Goal: Transaction & Acquisition: Book appointment/travel/reservation

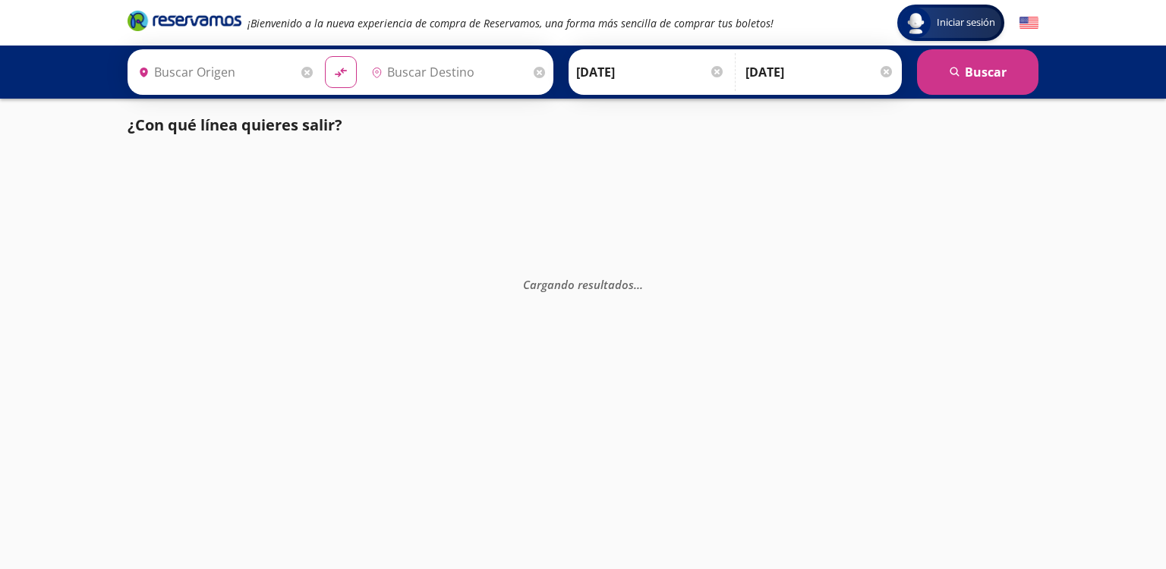
type input "Terminal [GEOGRAPHIC_DATA] Modulo 7 Etn, [GEOGRAPHIC_DATA]"
type input "Central Tepotzotlan, [GEOGRAPHIC_DATA]"
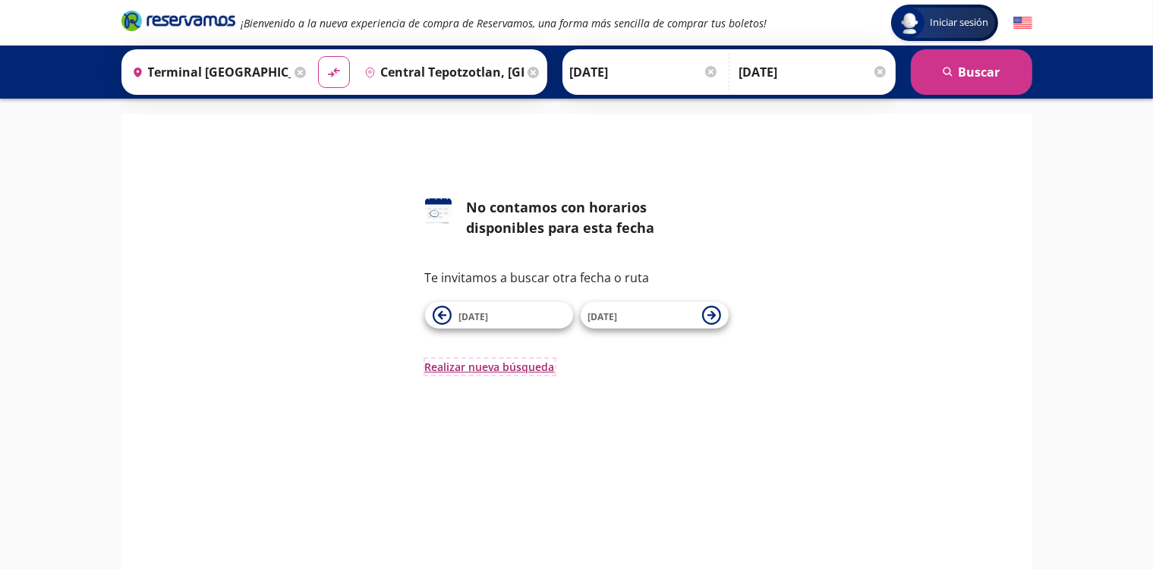
click at [493, 368] on button "Realizar nueva búsqueda" at bounding box center [490, 367] width 130 height 16
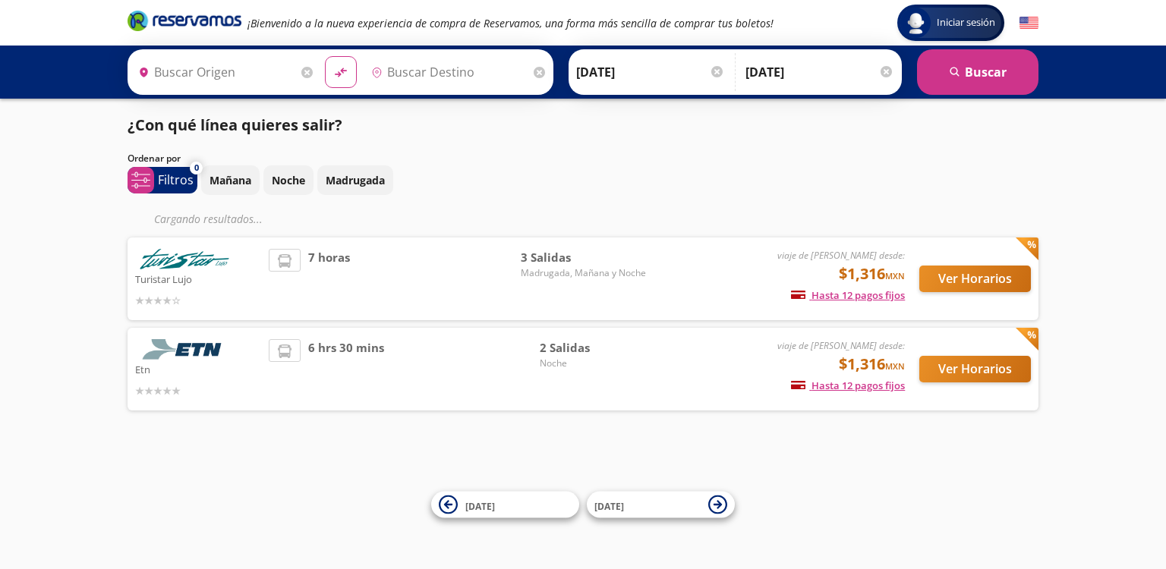
type input "[GEOGRAPHIC_DATA], [GEOGRAPHIC_DATA]"
type input "Central Tepotzotlan, [GEOGRAPHIC_DATA]"
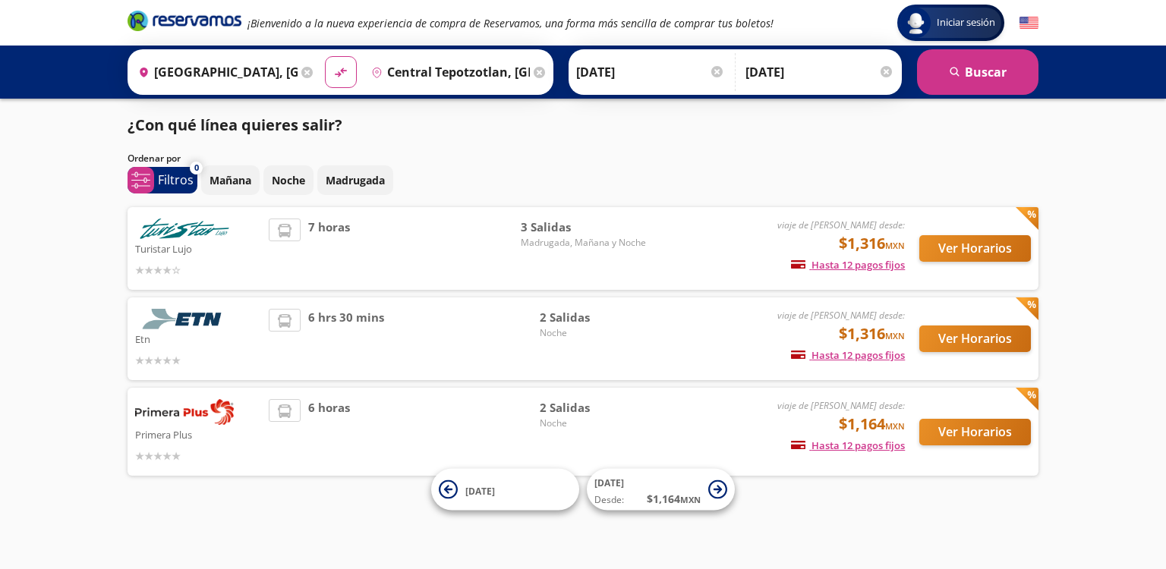
click at [167, 272] on icon at bounding box center [166, 270] width 9 height 11
click at [260, 217] on div "Turistar Lujo viaje de ida desde: $1,316 MXN Hasta 12 pagos fijos Pagos fijos e…" at bounding box center [583, 248] width 911 height 83
click at [313, 235] on div "7 horas" at bounding box center [395, 249] width 252 height 60
click at [313, 235] on span "7 horas" at bounding box center [329, 249] width 42 height 60
click at [290, 229] on li at bounding box center [284, 230] width 30 height 23
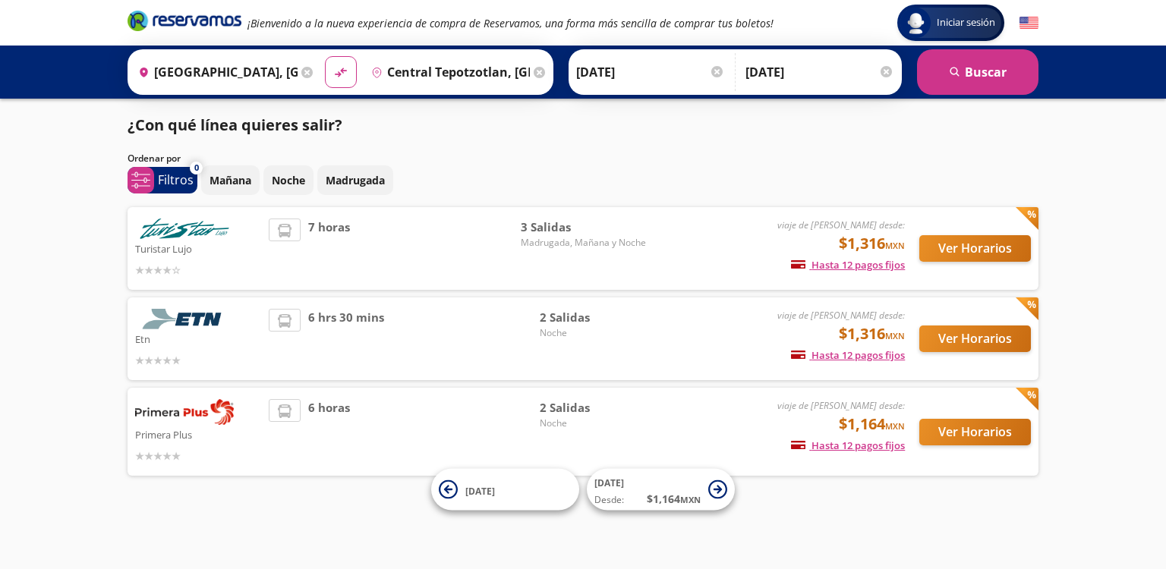
click at [290, 229] on icon at bounding box center [285, 231] width 14 height 14
drag, startPoint x: 663, startPoint y: 323, endPoint x: 713, endPoint y: 310, distance: 51.0
click at [710, 311] on div "Etn viaje de ida desde: $1,316 MXN Hasta 12 pagos fijos Pagos fijos en compras …" at bounding box center [583, 339] width 896 height 60
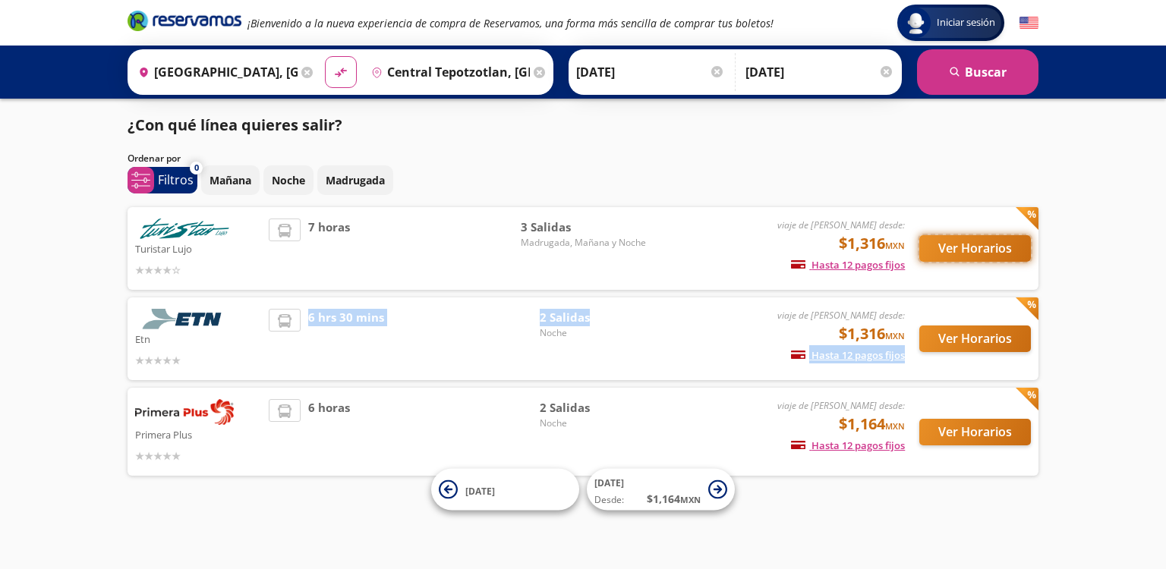
click at [978, 255] on button "Ver Horarios" at bounding box center [975, 248] width 112 height 27
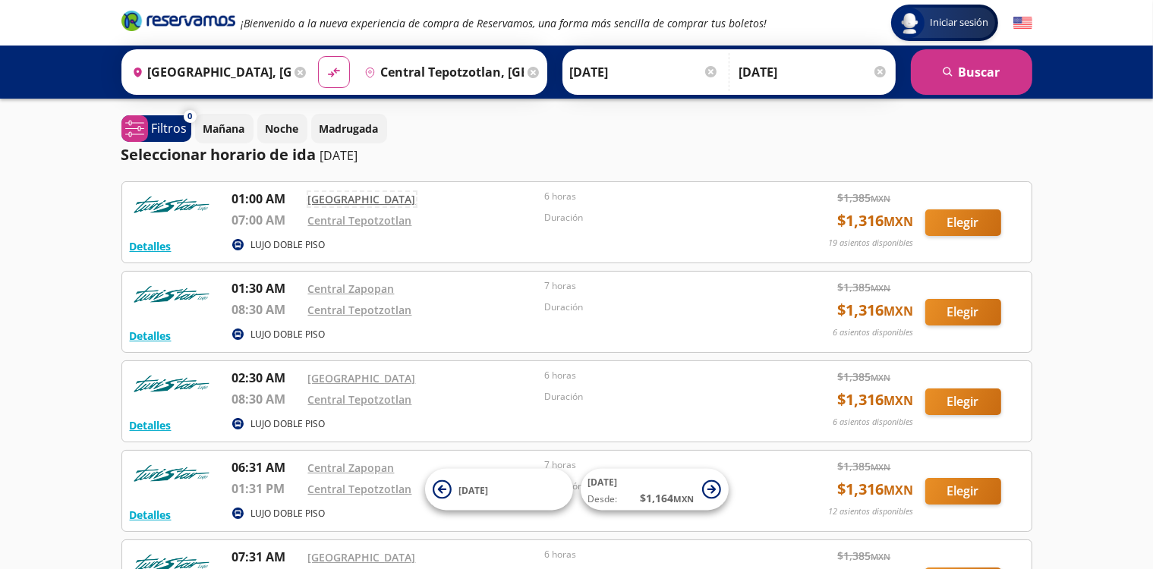
click at [365, 200] on link "[GEOGRAPHIC_DATA]" at bounding box center [362, 199] width 108 height 14
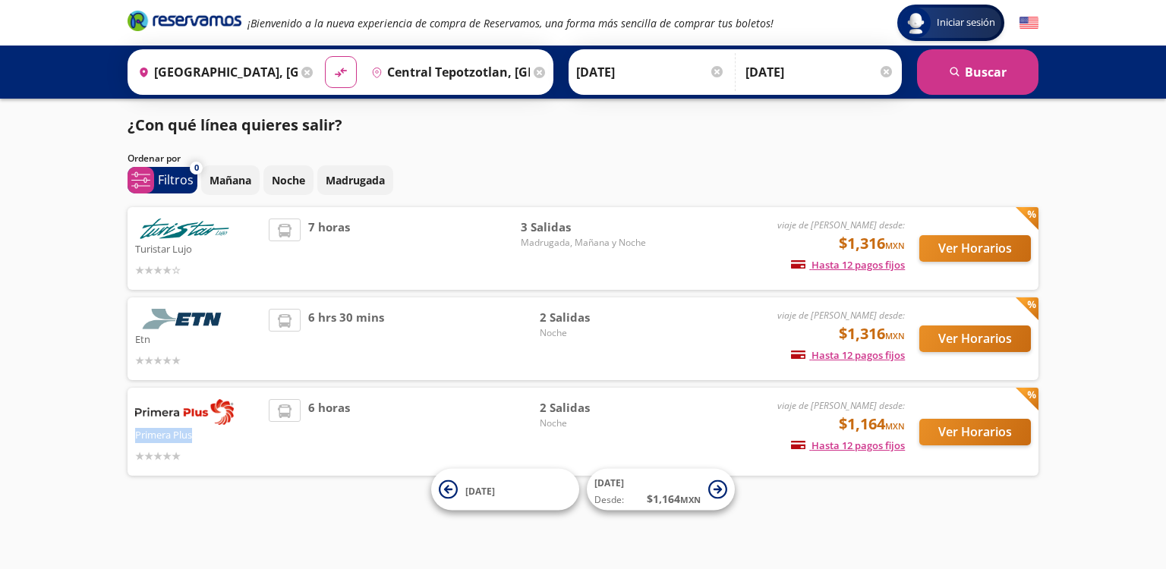
drag, startPoint x: 216, startPoint y: 440, endPoint x: 126, endPoint y: 439, distance: 89.6
click at [126, 439] on div "¿Con qué línea quieres salir? Ordenar por 0 system-uicons:filtering Filtros che…" at bounding box center [583, 299] width 926 height 370
copy p "Primera Plus"
click at [988, 442] on button "Ver Horarios" at bounding box center [975, 432] width 112 height 27
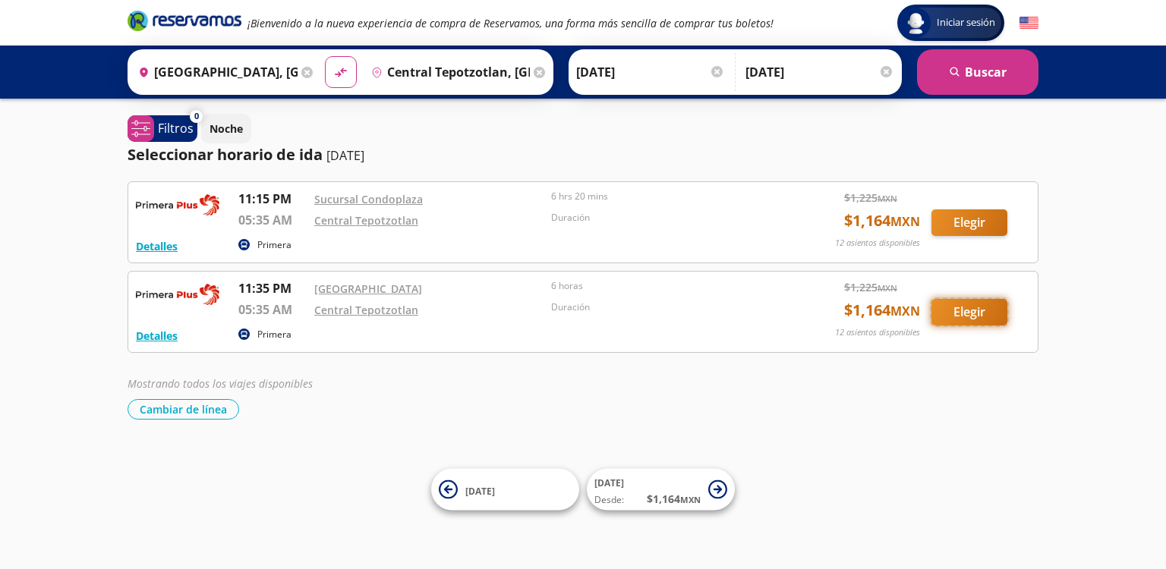
click at [970, 313] on button "Elegir" at bounding box center [969, 312] width 76 height 27
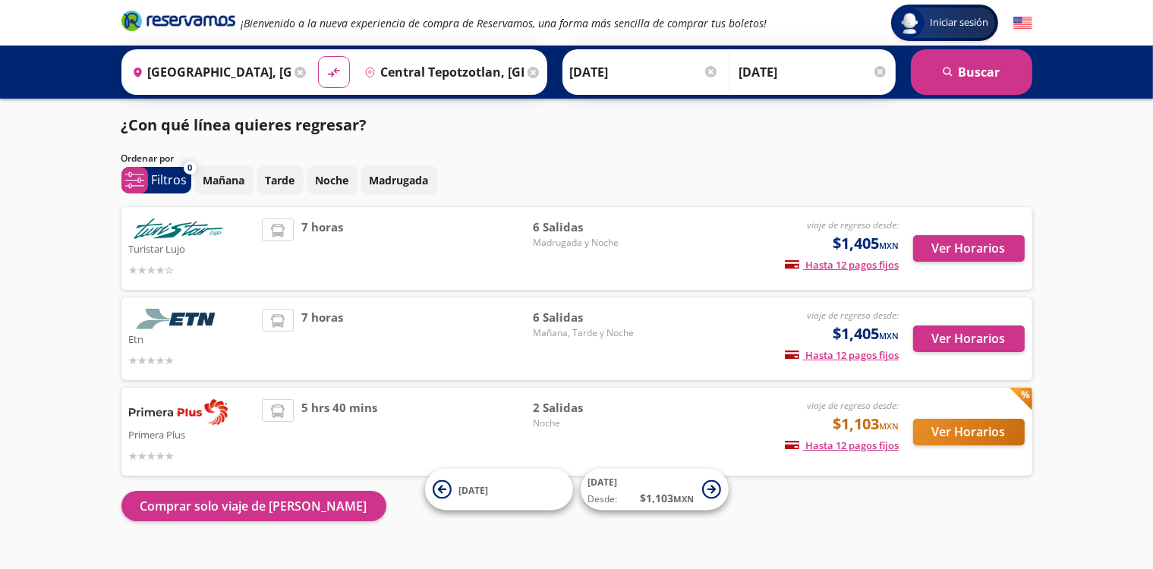
scroll to position [27, 0]
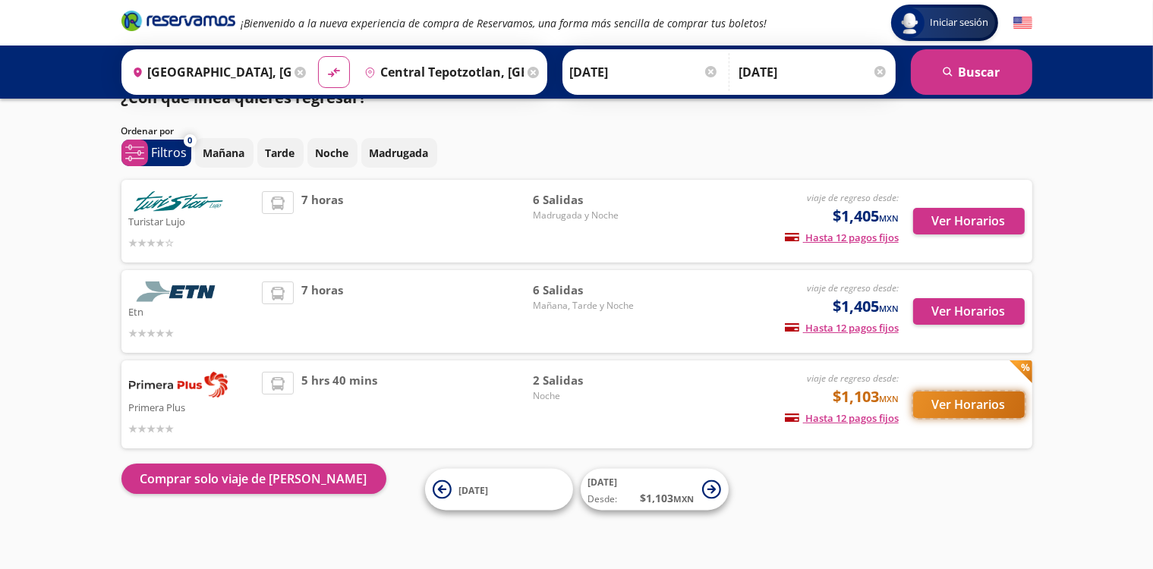
click at [953, 408] on button "Ver Horarios" at bounding box center [969, 405] width 112 height 27
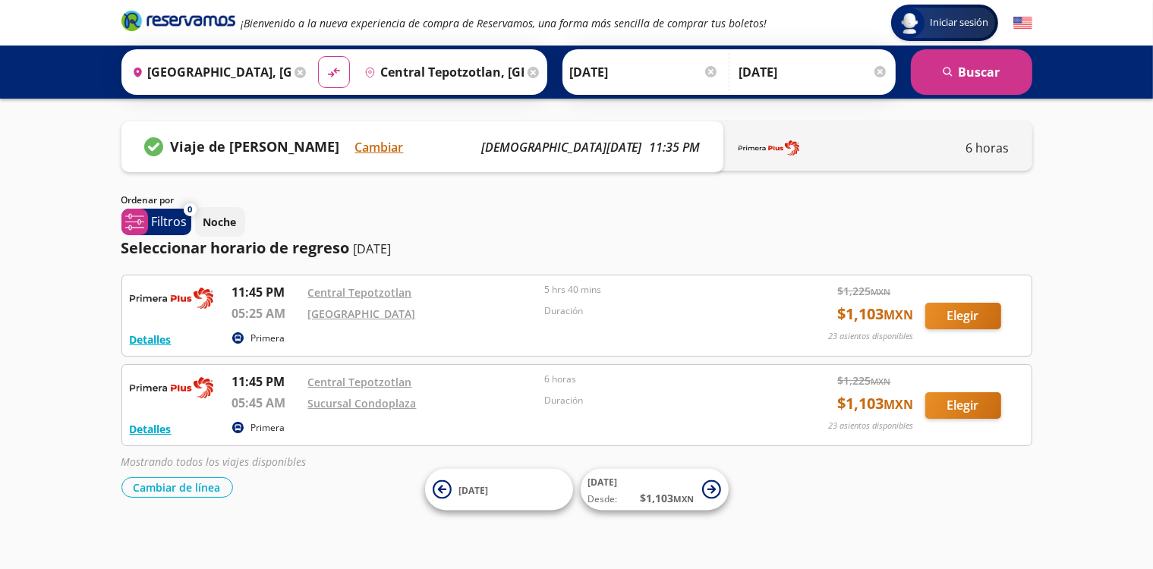
scroll to position [3, 0]
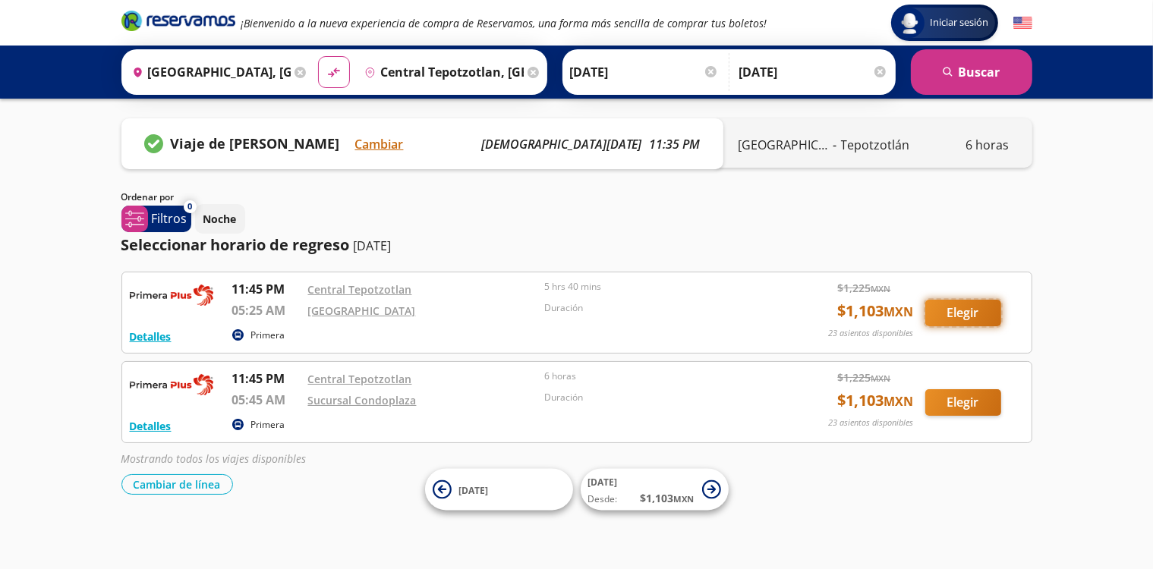
click at [961, 312] on button "Elegir" at bounding box center [963, 313] width 76 height 27
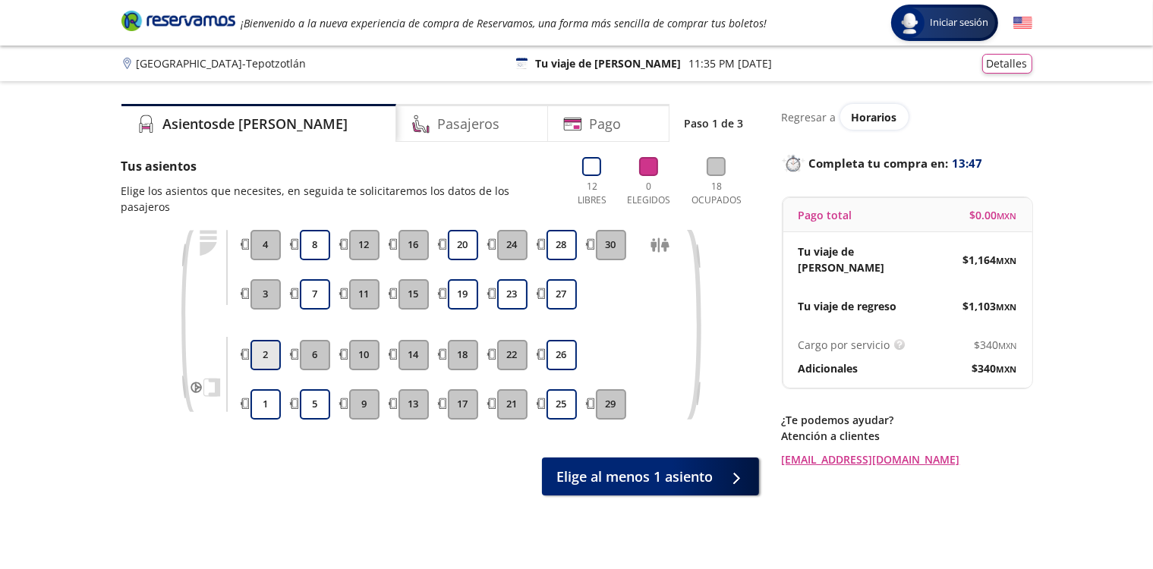
click at [266, 342] on button "2" at bounding box center [265, 355] width 30 height 30
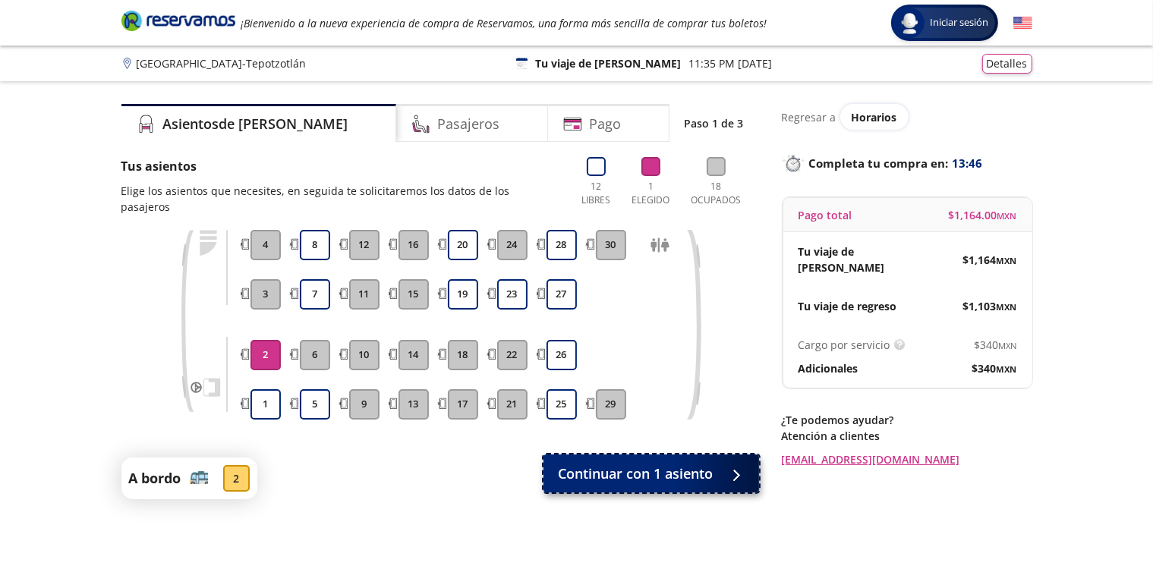
click at [584, 464] on span "Continuar con 1 asiento" at bounding box center [636, 474] width 155 height 20
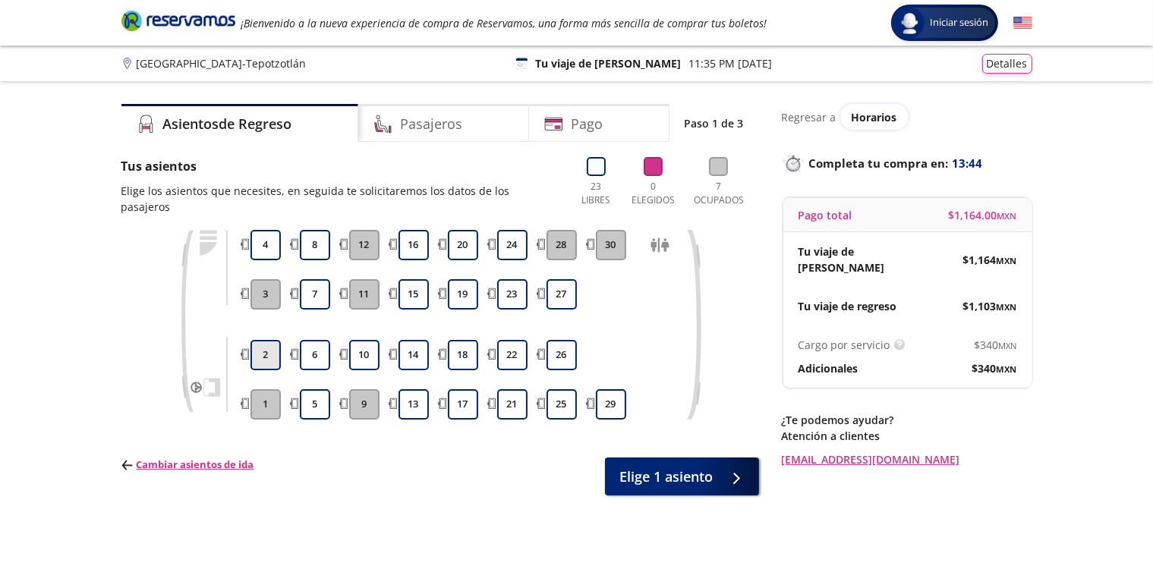
click at [254, 340] on button "2" at bounding box center [265, 355] width 30 height 30
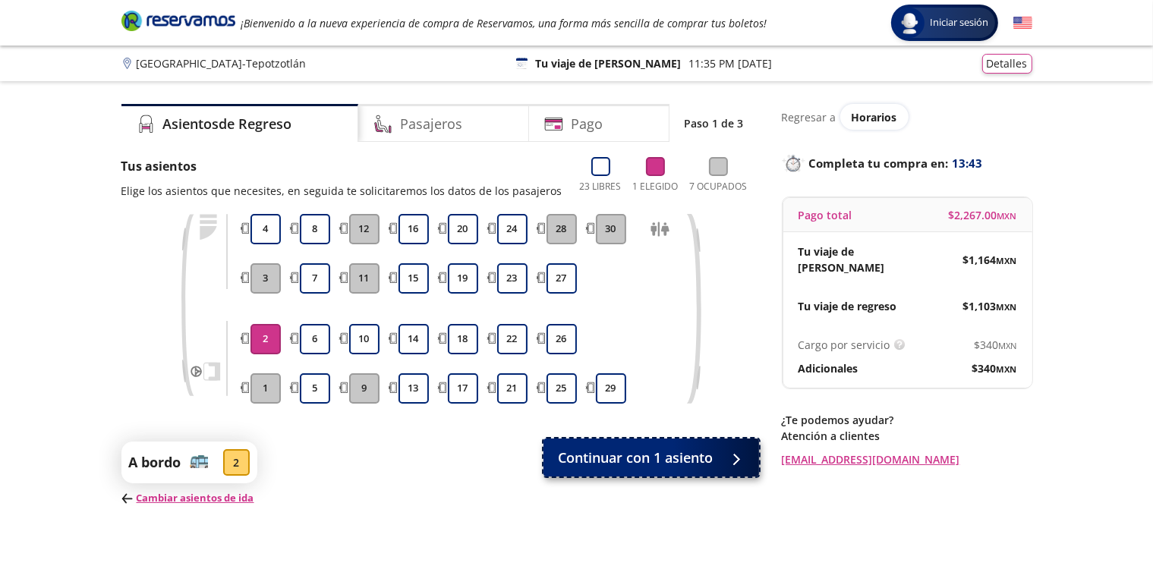
click at [660, 475] on button "Continuar con 1 asiento" at bounding box center [651, 458] width 216 height 38
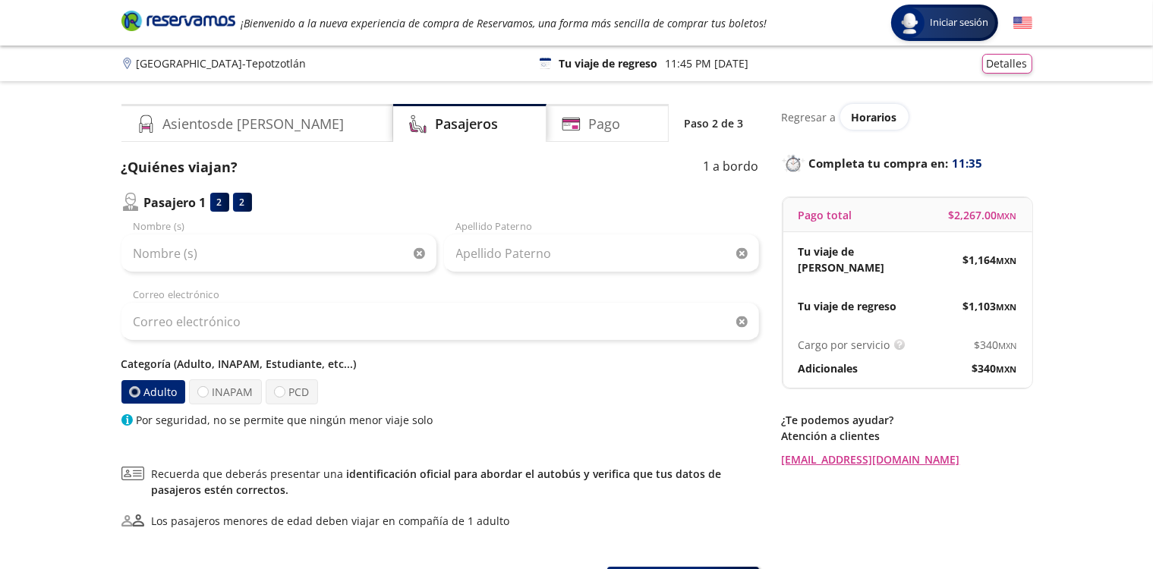
click at [187, 11] on icon "Brand Logo" at bounding box center [178, 20] width 114 height 23
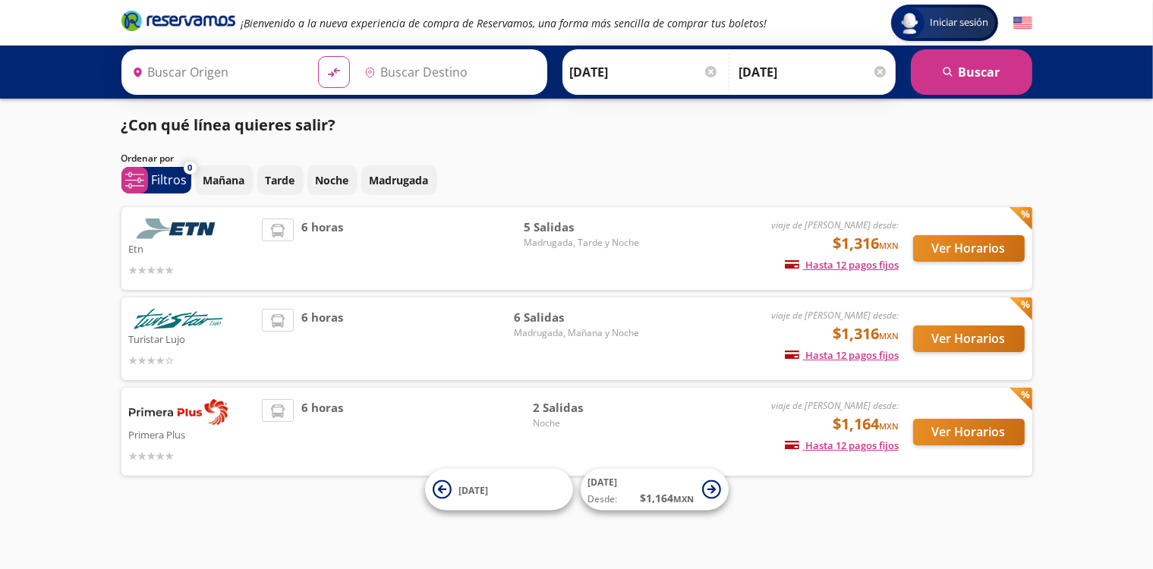
type input "[GEOGRAPHIC_DATA], [GEOGRAPHIC_DATA]"
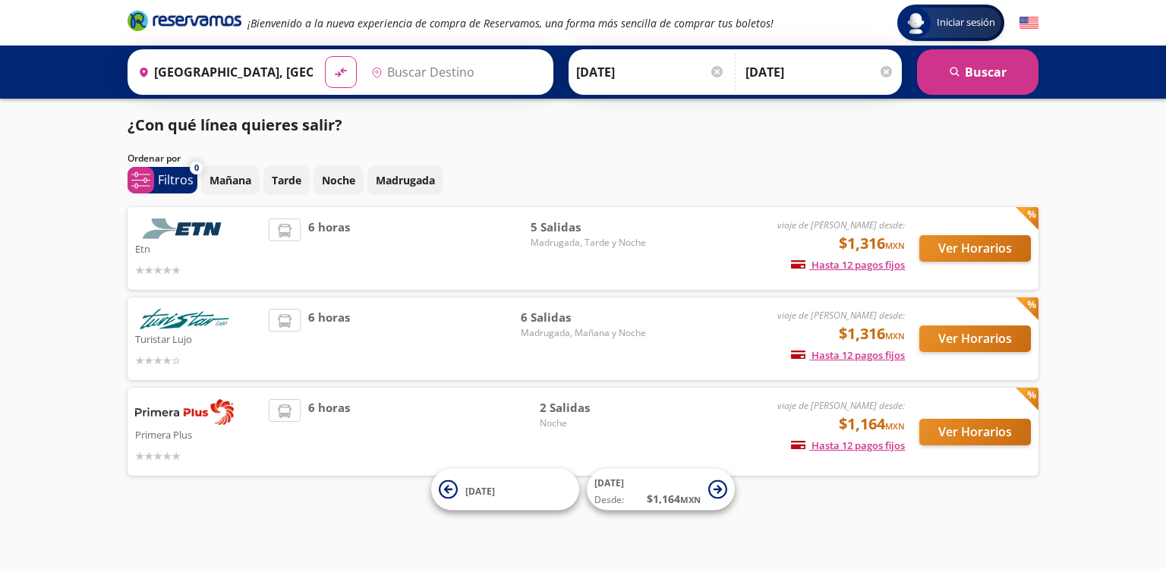
type input "Central Tepotzotlan, [GEOGRAPHIC_DATA]"
click at [936, 250] on button "Ver Horarios" at bounding box center [975, 248] width 112 height 27
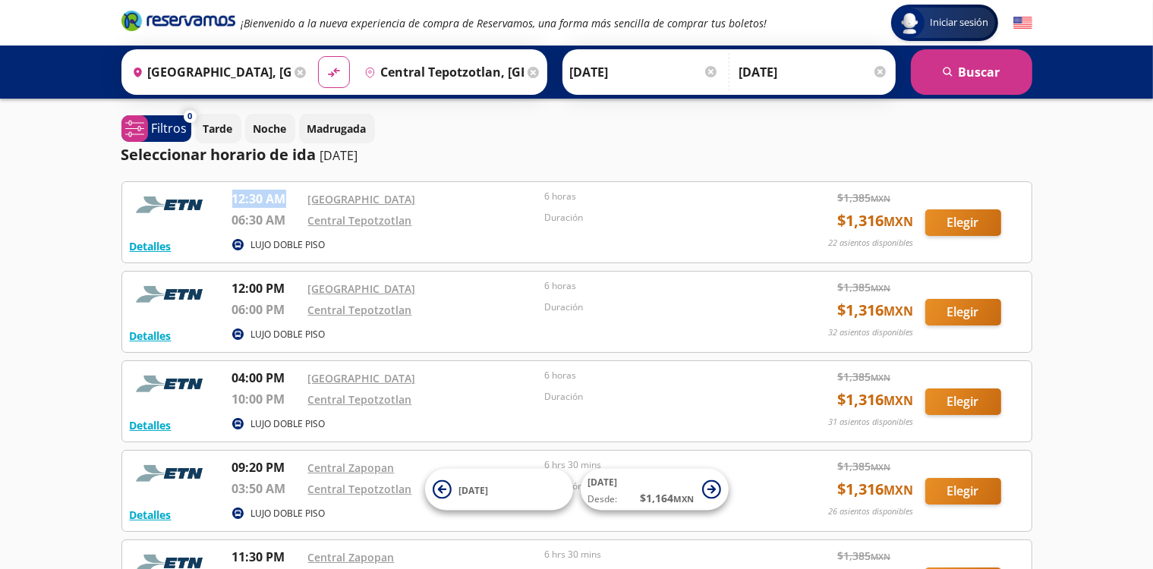
drag, startPoint x: 293, startPoint y: 197, endPoint x: 231, endPoint y: 200, distance: 62.3
click at [231, 200] on div "Detalles LUJO DOBLE PISO 12:30 AM Central Nueva 06:30 AM Central Tepotzotlan 6 …" at bounding box center [577, 222] width 894 height 65
click at [949, 225] on button "Elegir" at bounding box center [963, 222] width 76 height 27
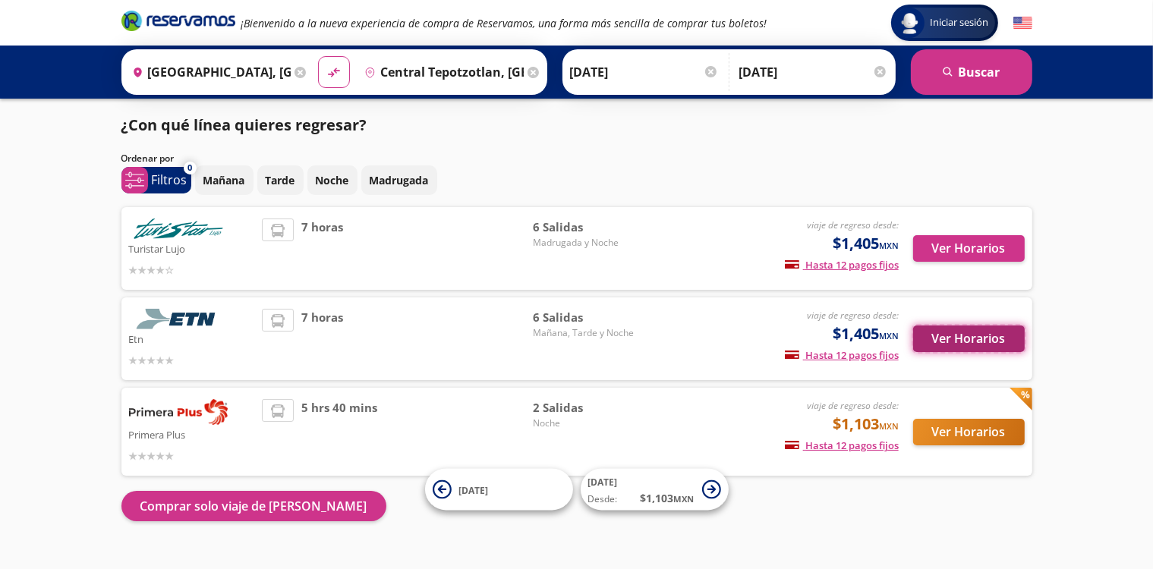
click at [963, 339] on button "Ver Horarios" at bounding box center [969, 339] width 112 height 27
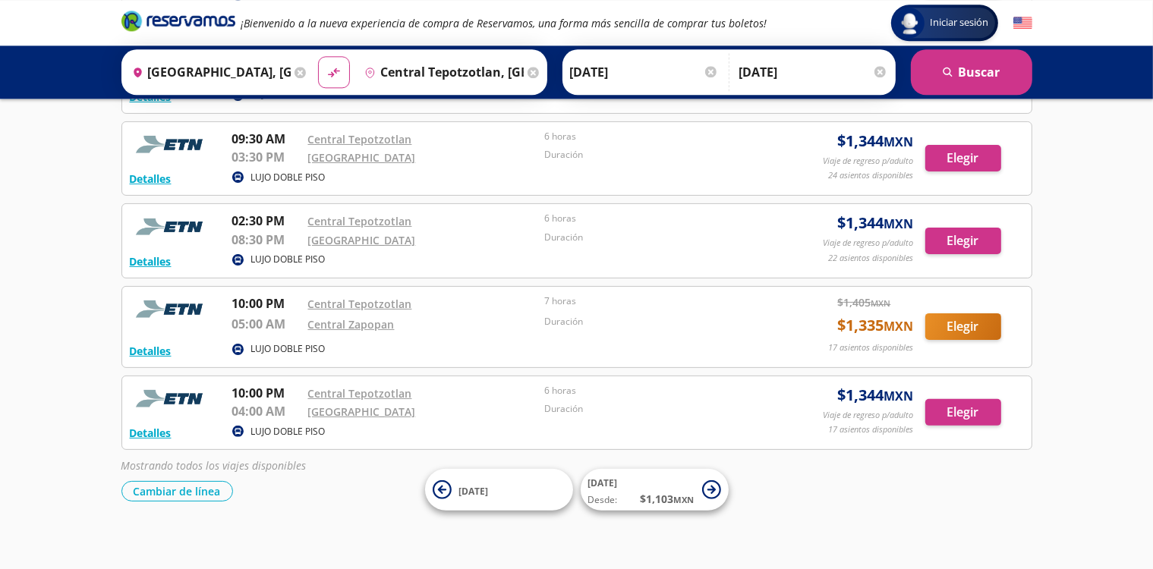
scroll to position [331, 0]
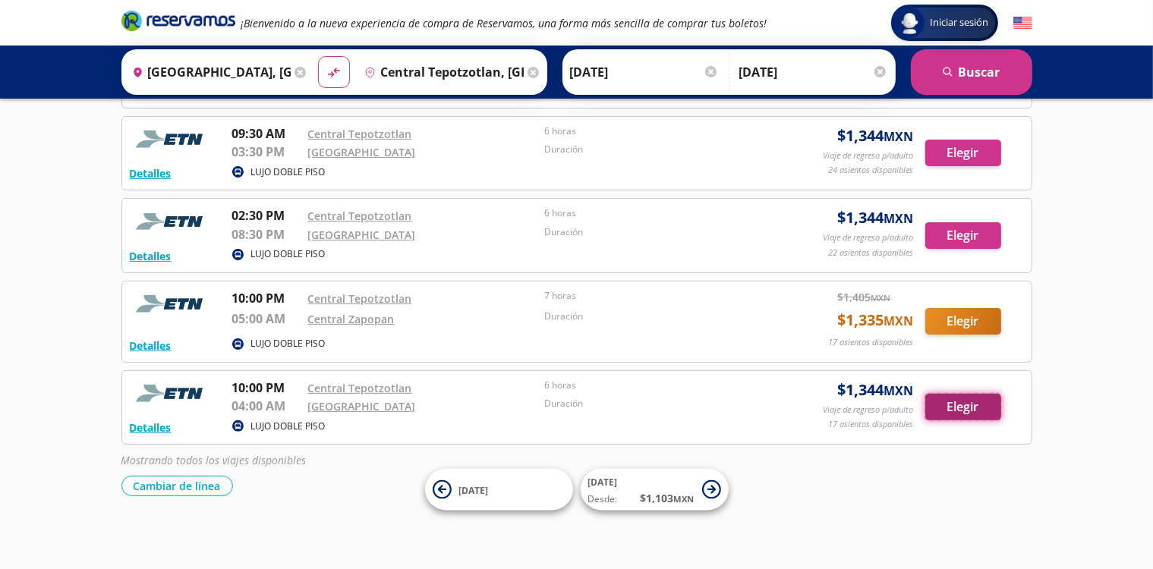
click at [947, 401] on button "Elegir" at bounding box center [963, 407] width 76 height 27
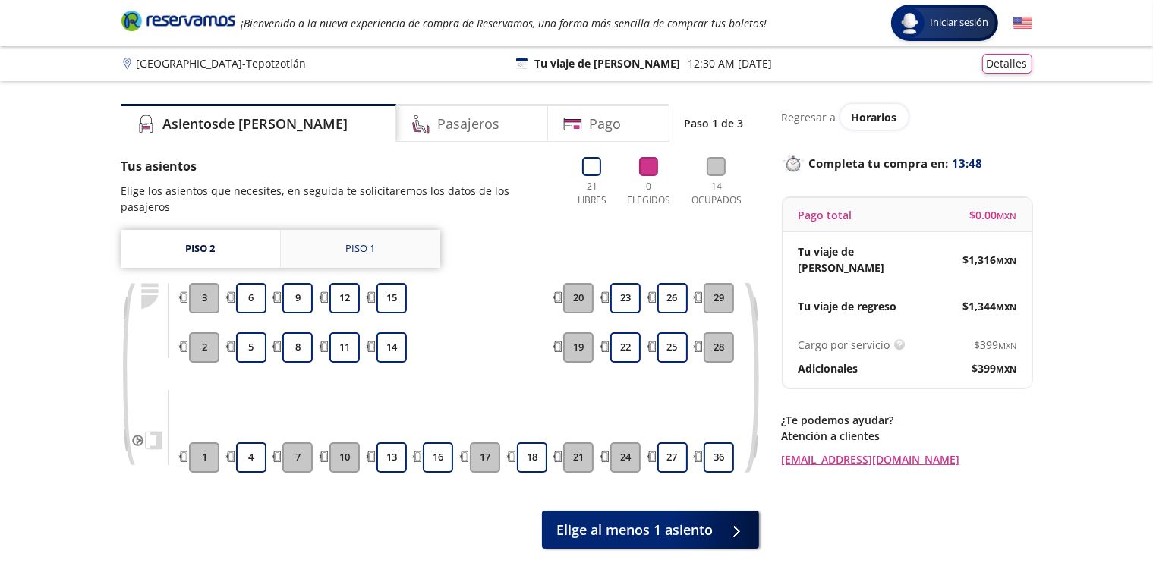
click at [335, 235] on link "Piso 1" at bounding box center [360, 249] width 159 height 38
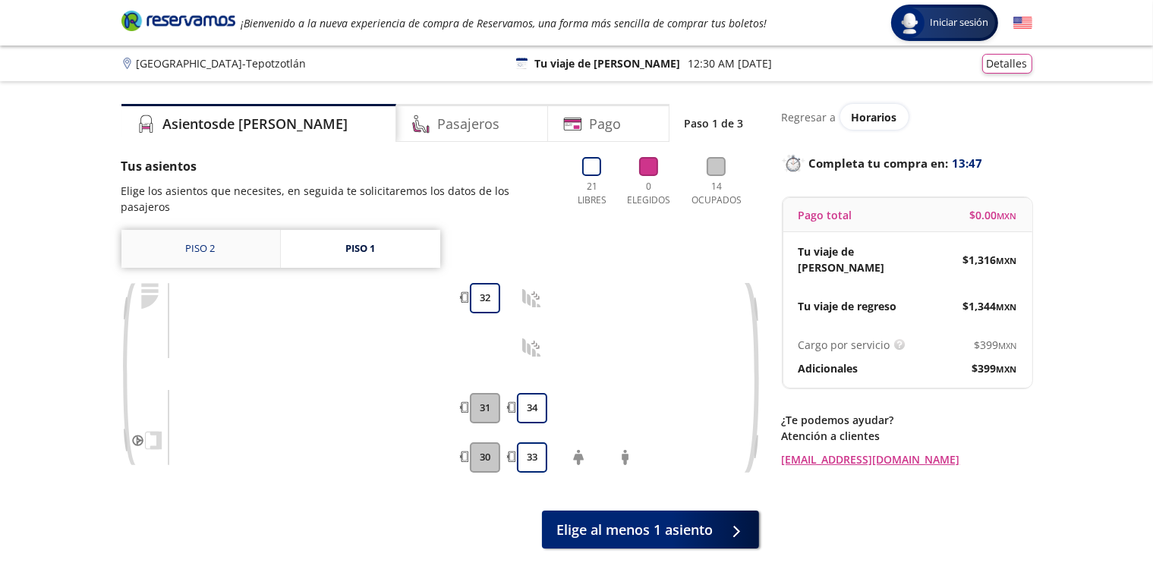
click at [228, 235] on link "Piso 2" at bounding box center [200, 249] width 159 height 38
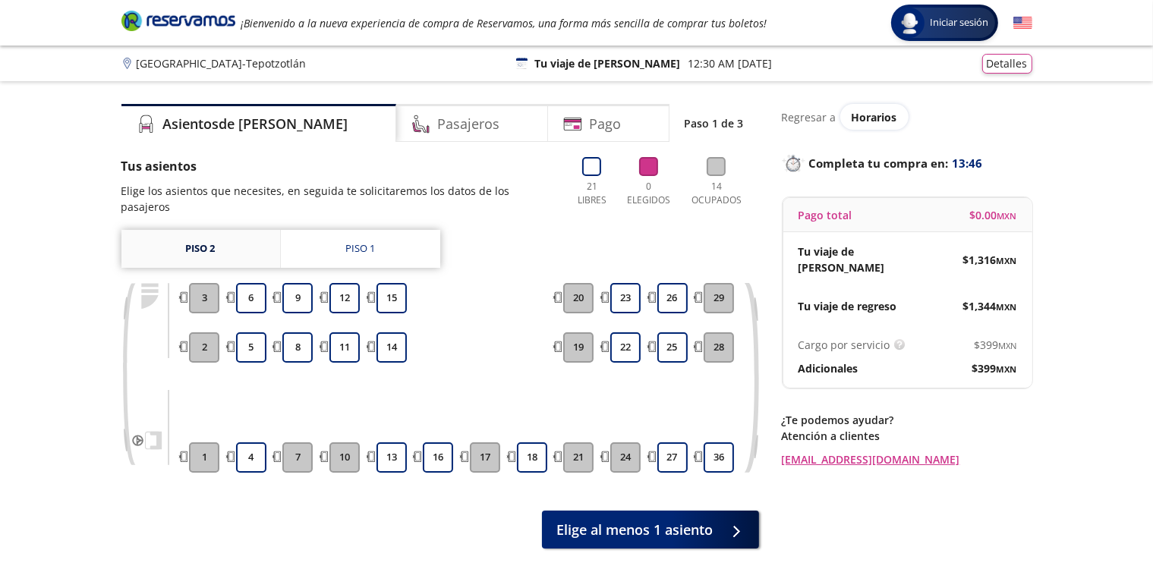
click at [228, 235] on link "Piso 2" at bounding box center [200, 249] width 159 height 38
click at [328, 230] on link "Piso 1" at bounding box center [360, 249] width 159 height 38
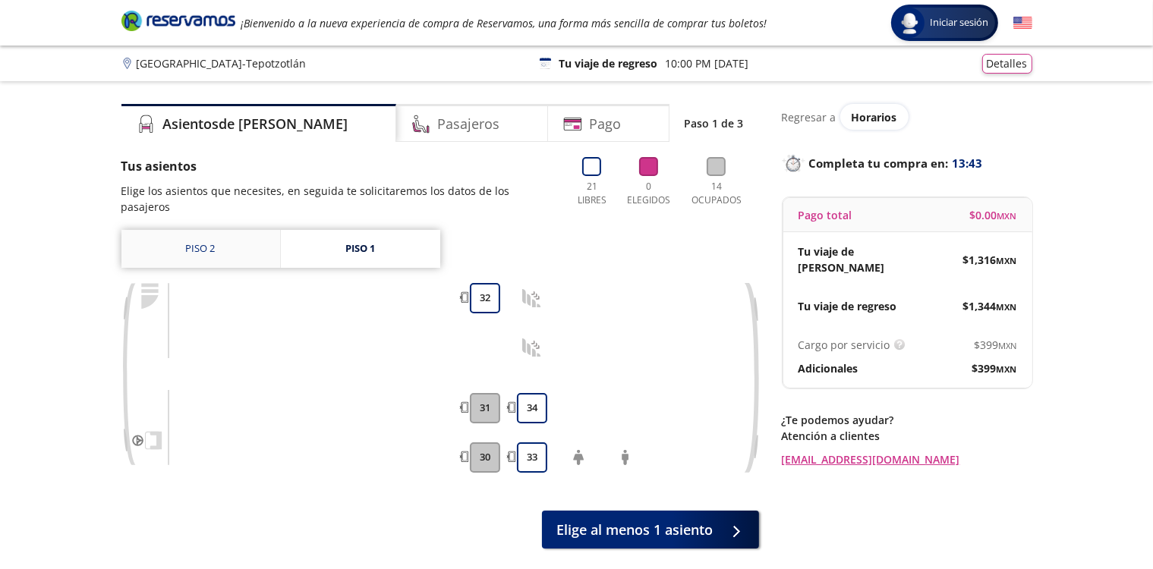
click at [254, 237] on link "Piso 2" at bounding box center [200, 249] width 159 height 38
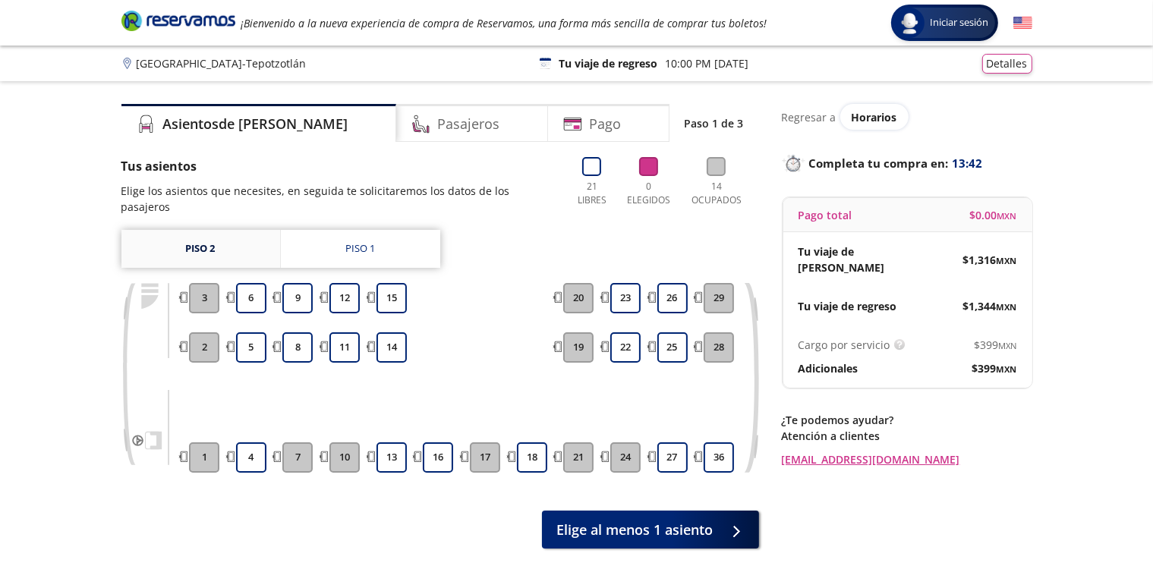
click at [254, 237] on link "Piso 2" at bounding box center [200, 249] width 159 height 38
click at [252, 444] on button "4" at bounding box center [251, 458] width 30 height 30
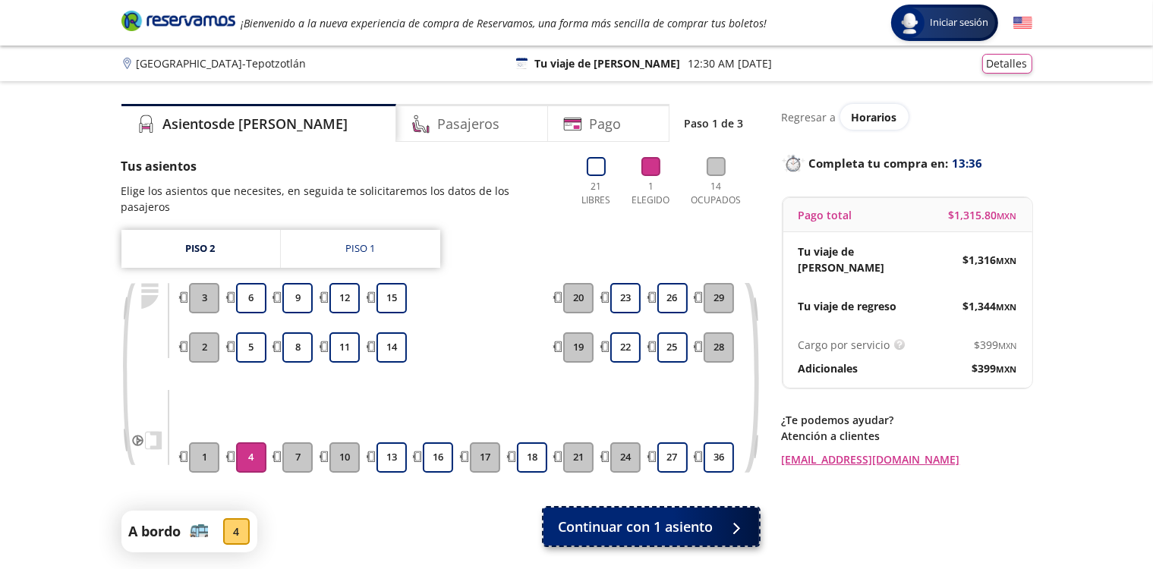
click at [594, 523] on button "Continuar con 1 asiento" at bounding box center [651, 527] width 216 height 38
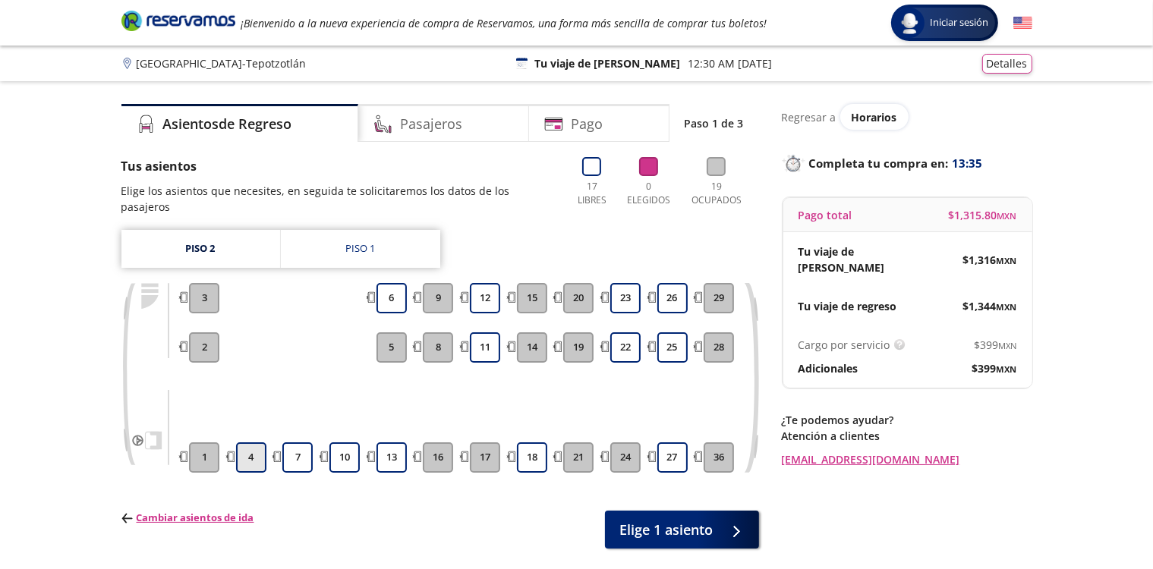
click at [257, 443] on button "4" at bounding box center [251, 458] width 30 height 30
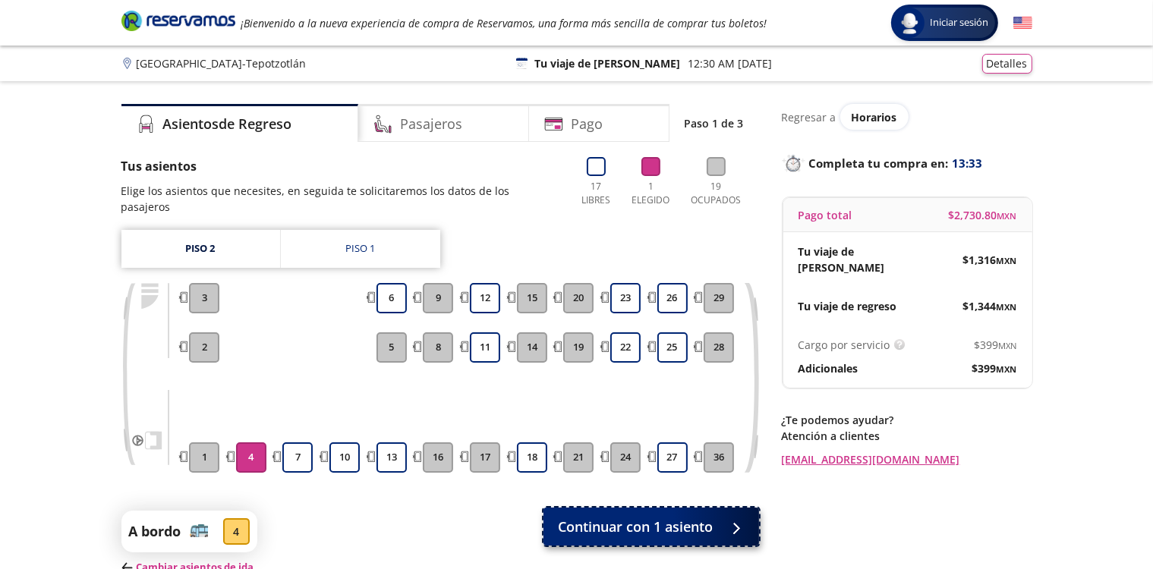
click at [639, 517] on span "Continuar con 1 asiento" at bounding box center [636, 527] width 155 height 20
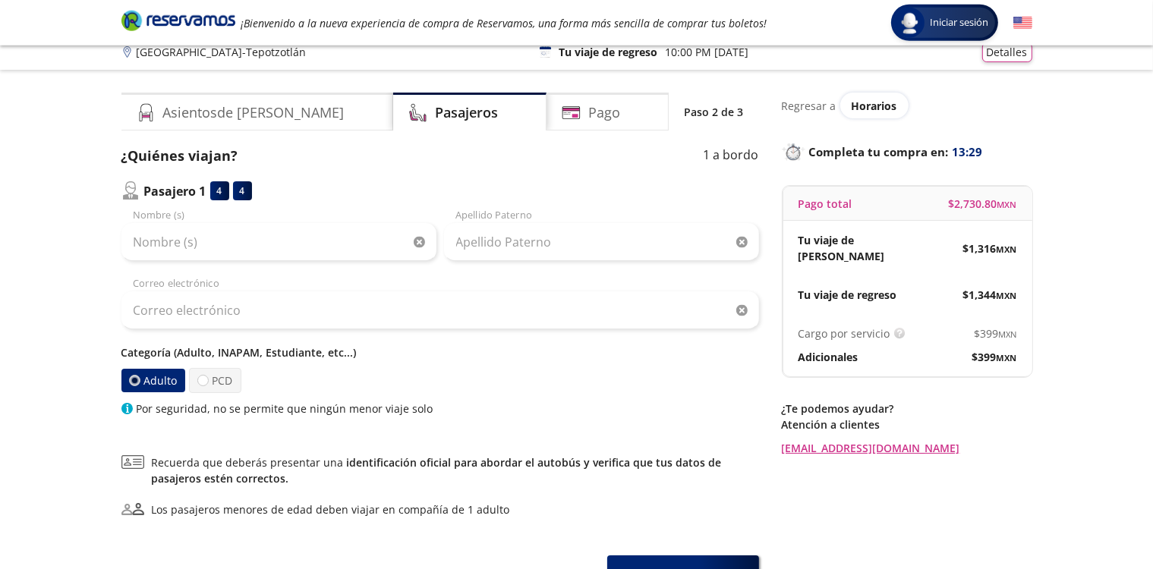
scroll to position [11, 0]
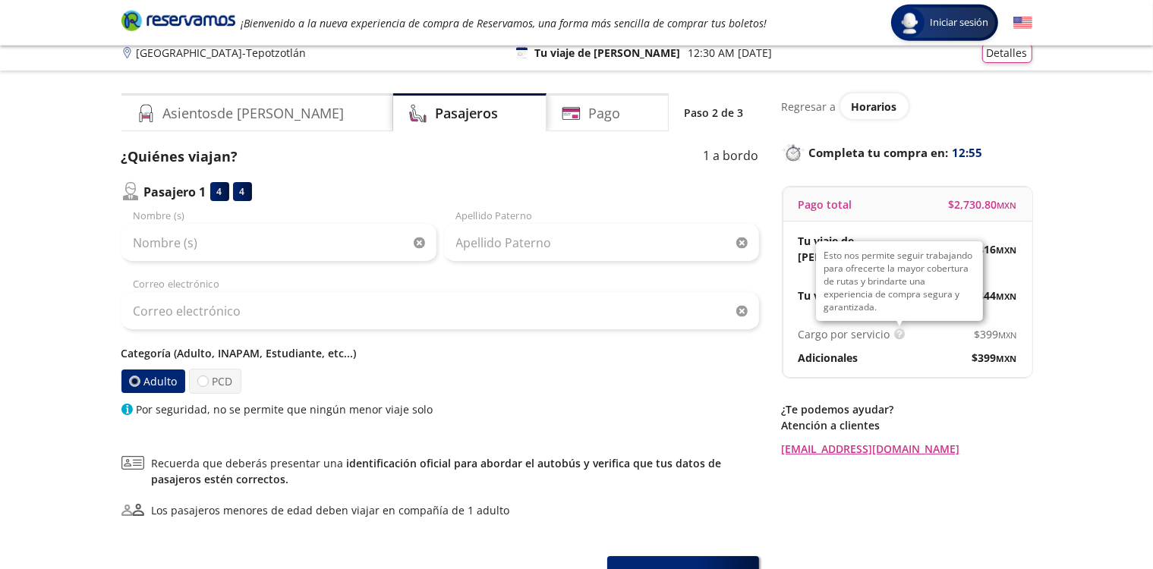
click at [899, 329] on img at bounding box center [899, 334] width 11 height 11
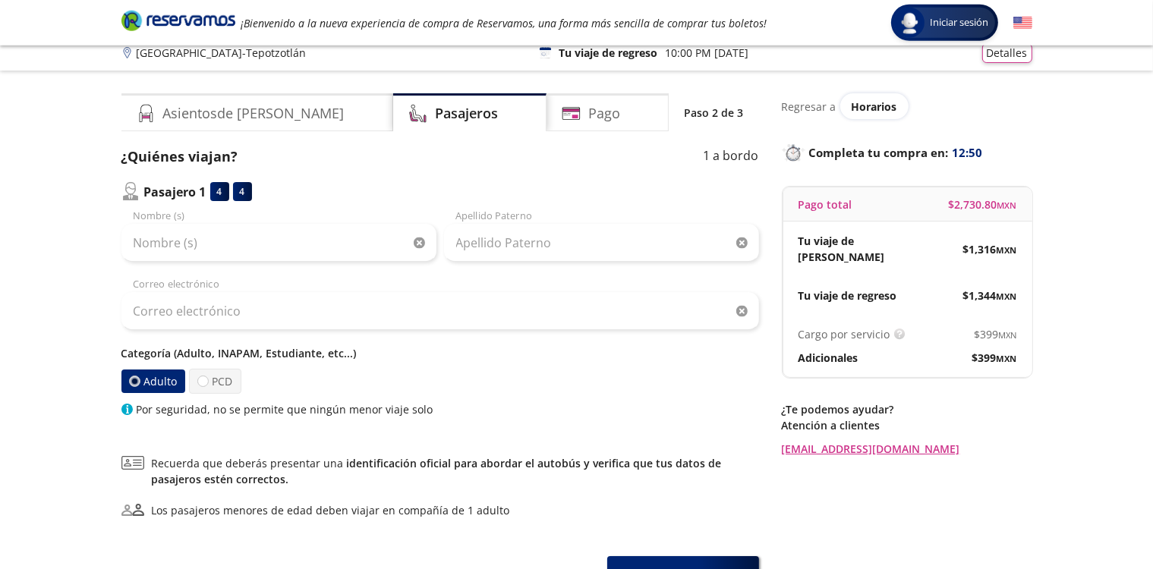
click at [931, 350] on div "$ 399 MXN" at bounding box center [962, 358] width 109 height 16
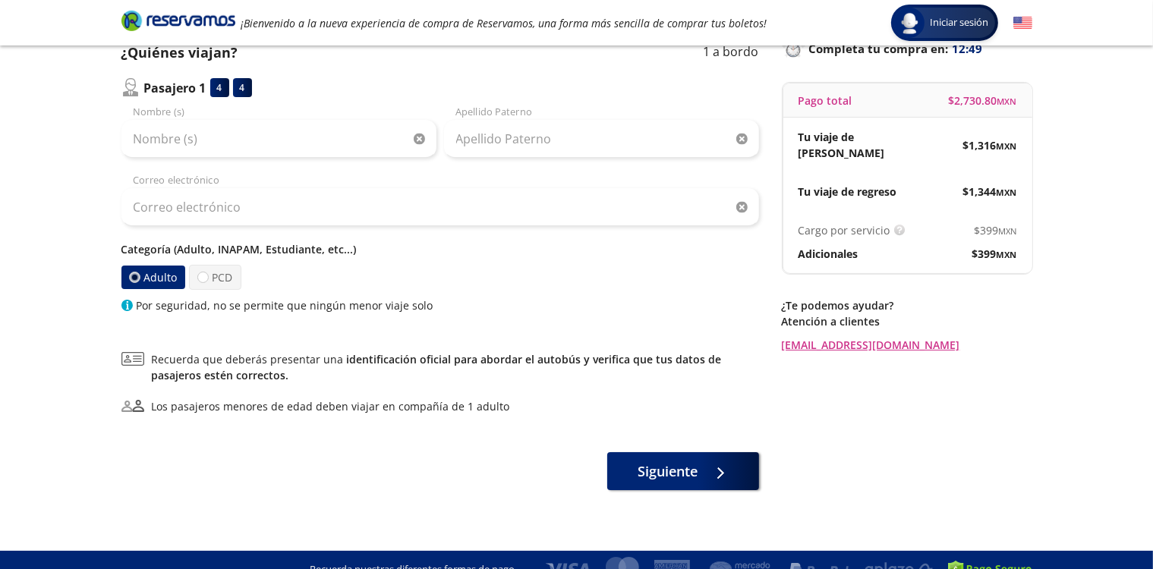
scroll to position [134, 0]
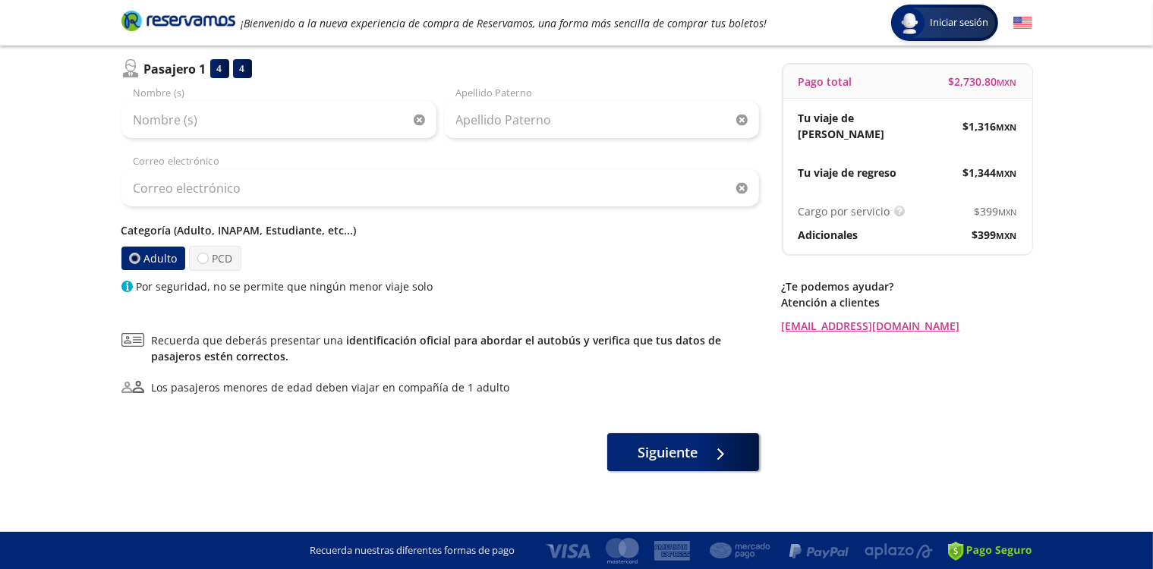
click at [634, 427] on div "¿Quiénes viajan? 1 a bordo Pasajero 1 4 4 Nombre (s) Apellido Paterno Correo el…" at bounding box center [440, 248] width 638 height 448
click at [643, 448] on span "Siguiente" at bounding box center [668, 449] width 60 height 20
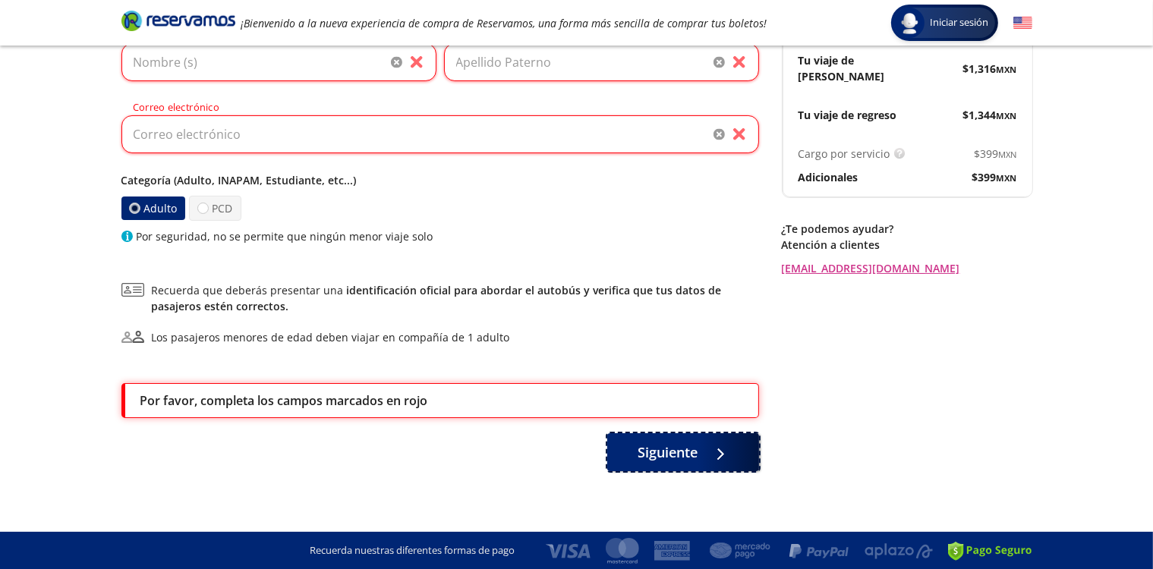
scroll to position [0, 0]
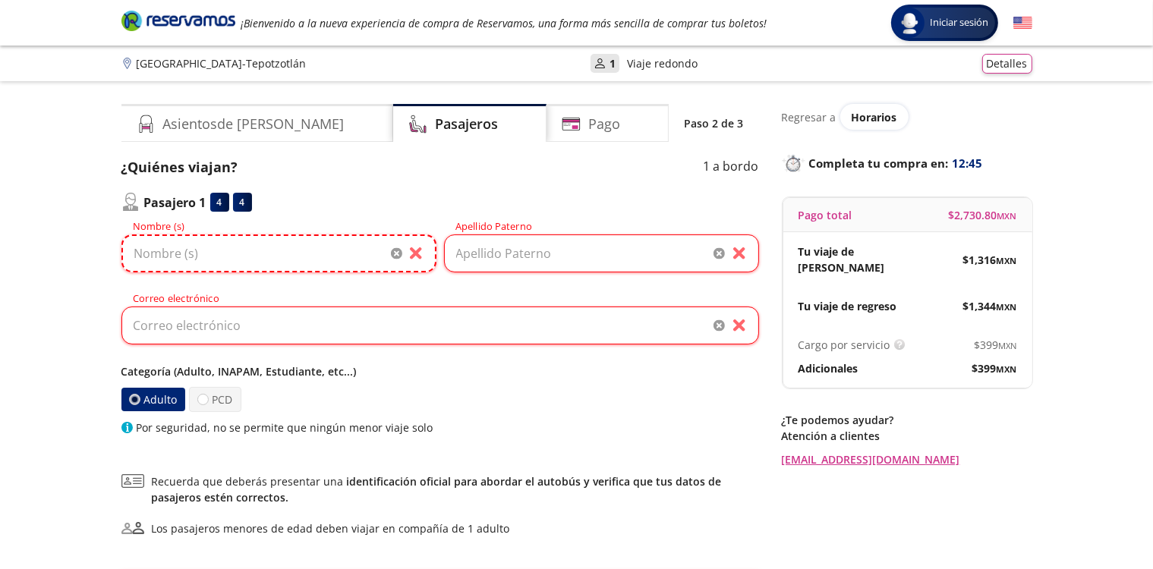
click at [293, 263] on input "Nombre (s)" at bounding box center [278, 254] width 315 height 38
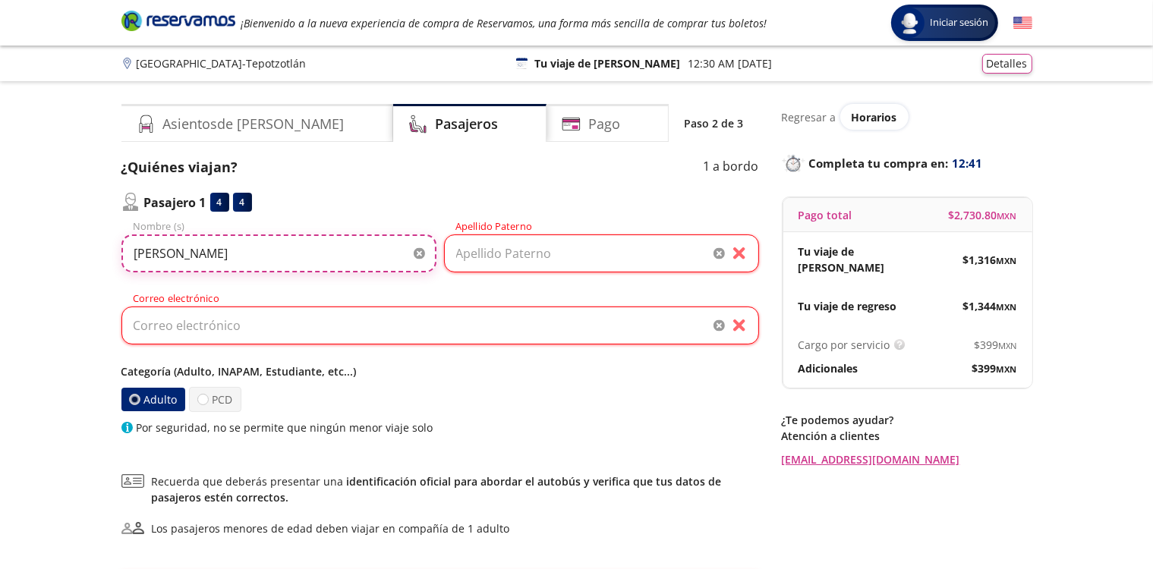
type input "PEDRO"
click at [521, 265] on input "Apellido Paterno" at bounding box center [601, 254] width 315 height 38
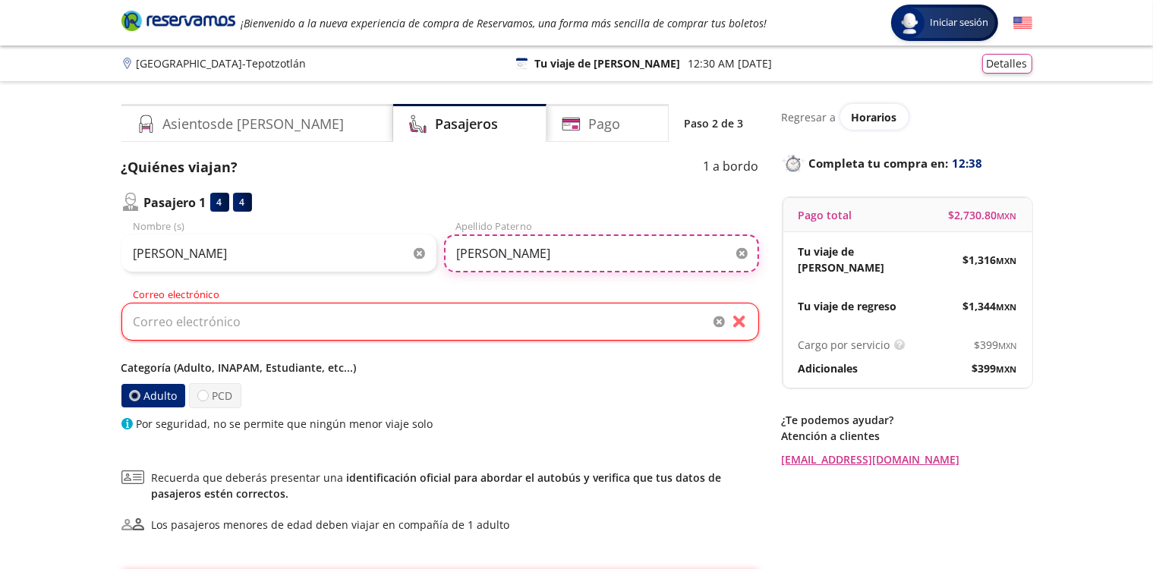
type input "PASCAL"
click at [405, 332] on input "Correo electrónico" at bounding box center [440, 322] width 638 height 38
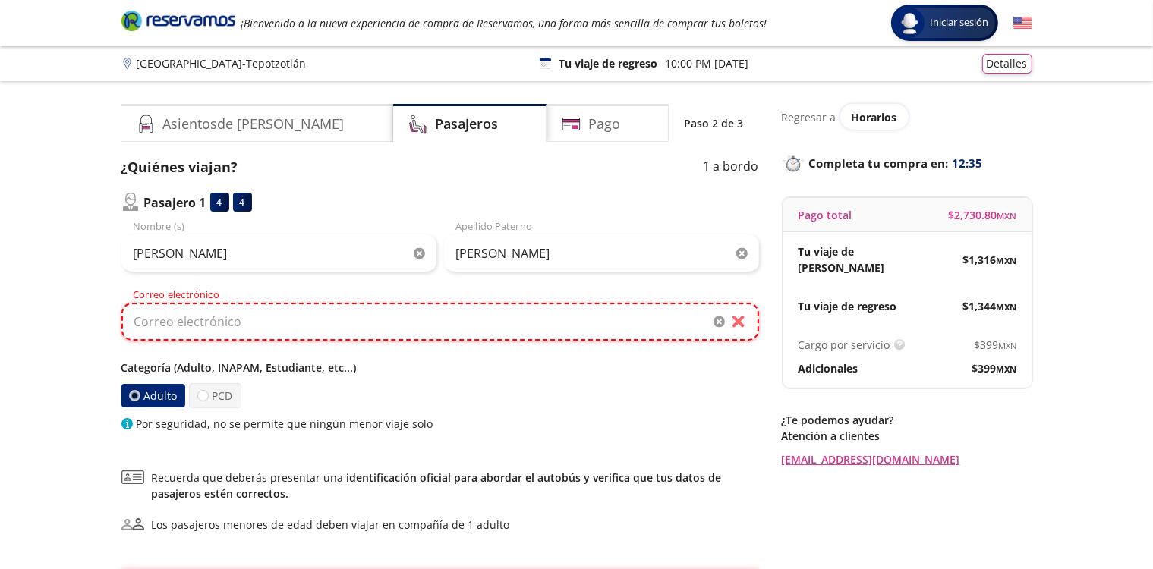
type input "J"
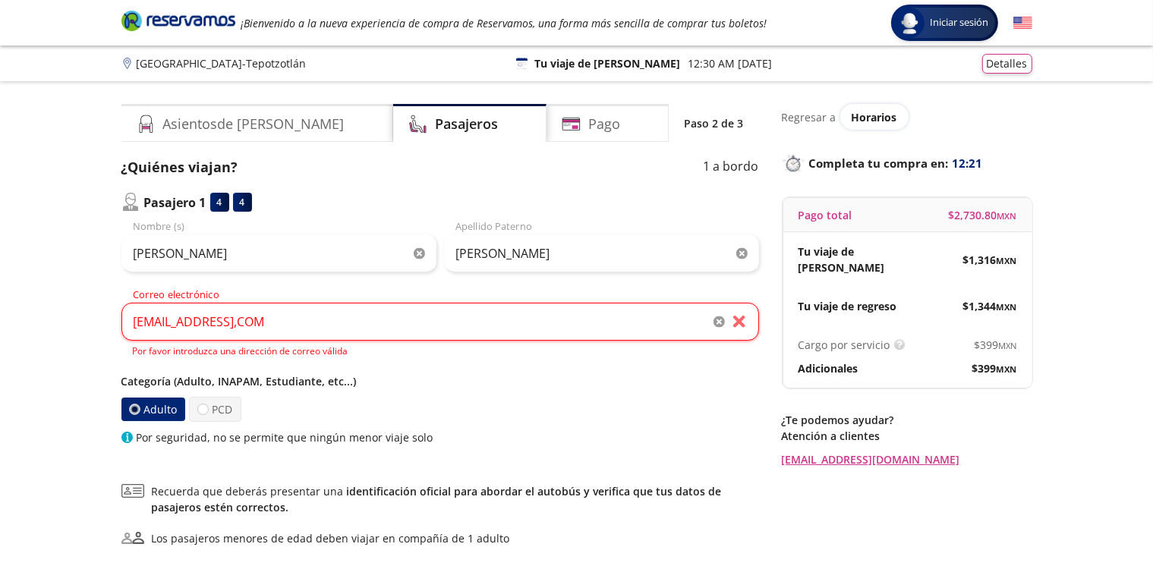
click at [603, 365] on div "PEDRO Nombre (s) PASCAL Apellido Paterno RESERVAS@GMAIL,COM Por favor introduzc…" at bounding box center [440, 332] width 638 height 226
click at [242, 323] on input "RESERVAS@GMAIL,COM" at bounding box center [440, 322] width 638 height 38
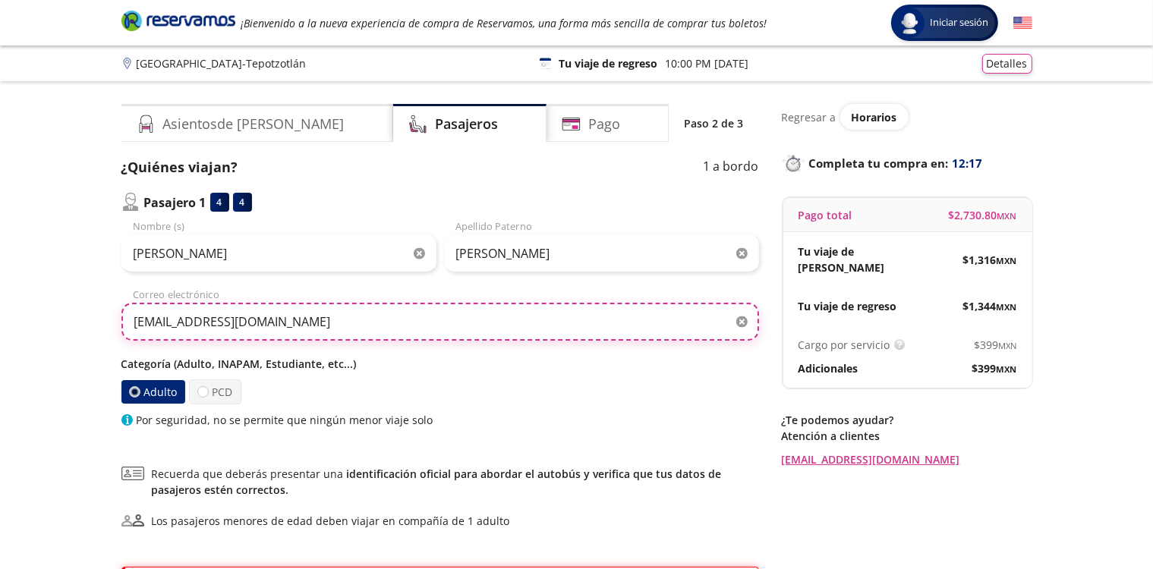
type input "RESERVAS@GMAIL.COM"
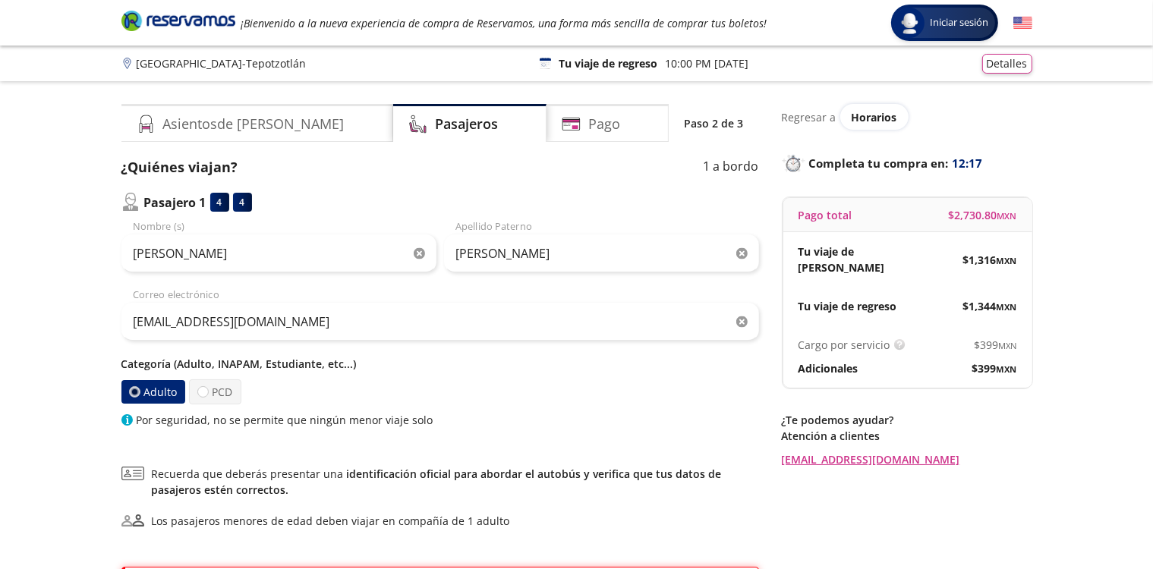
click at [475, 373] on div "Categoría (Adulto, INAPAM, Estudiante, etc...) Adulto PCD Por seguridad, no se …" at bounding box center [440, 392] width 638 height 72
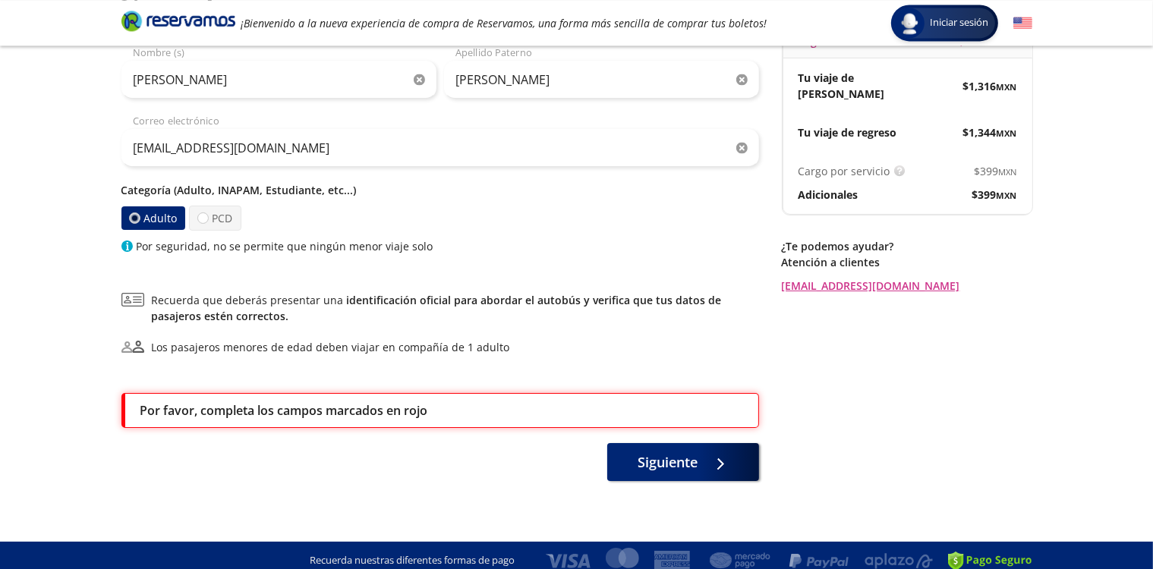
scroll to position [183, 0]
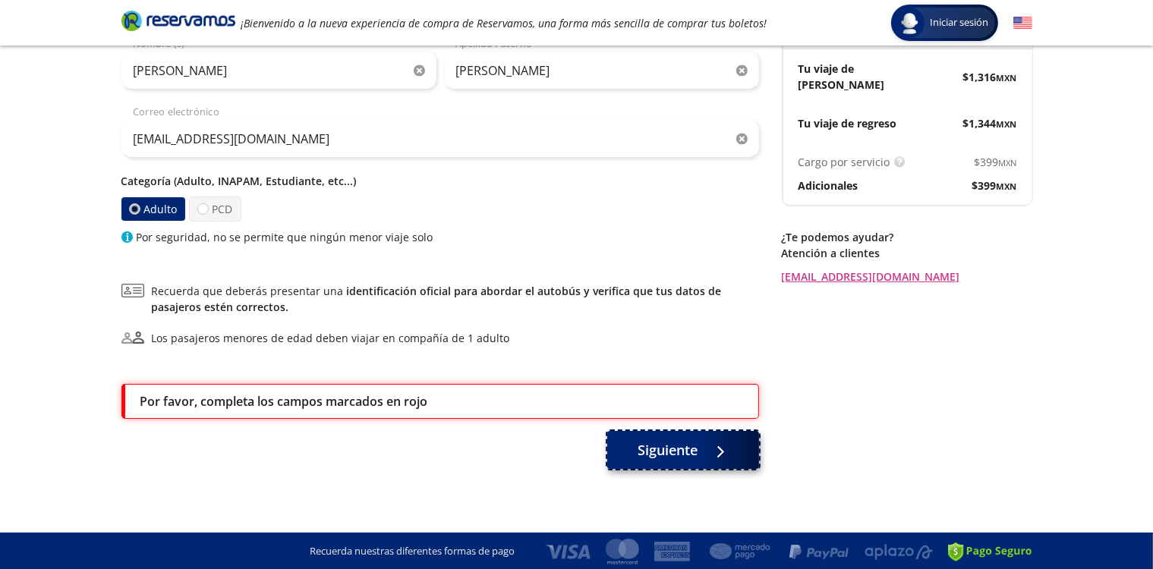
click at [665, 446] on span "Siguiente" at bounding box center [668, 450] width 60 height 20
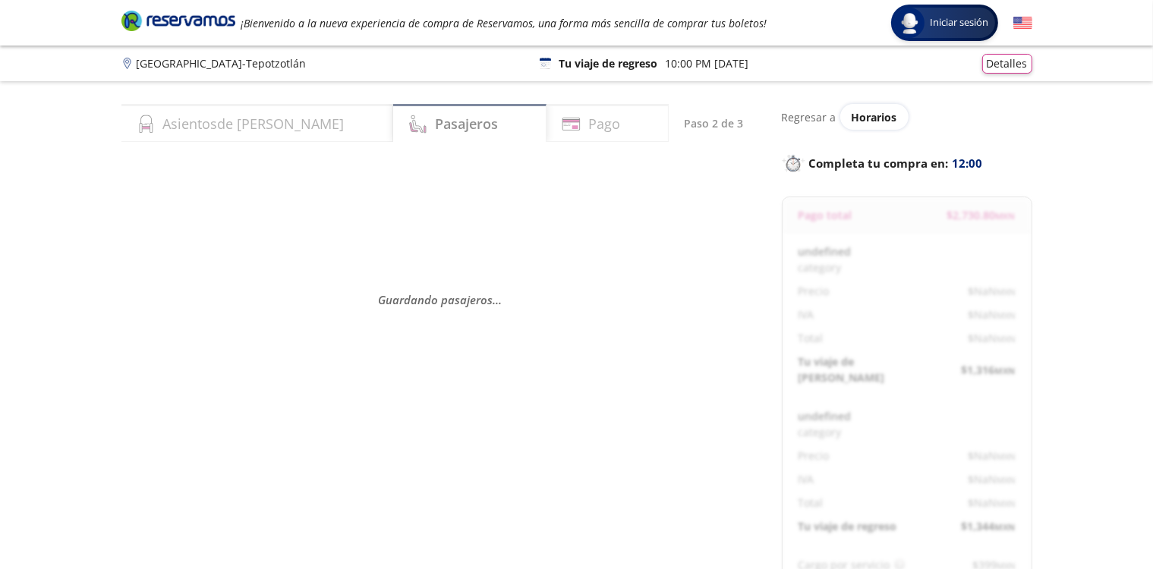
select select "MX"
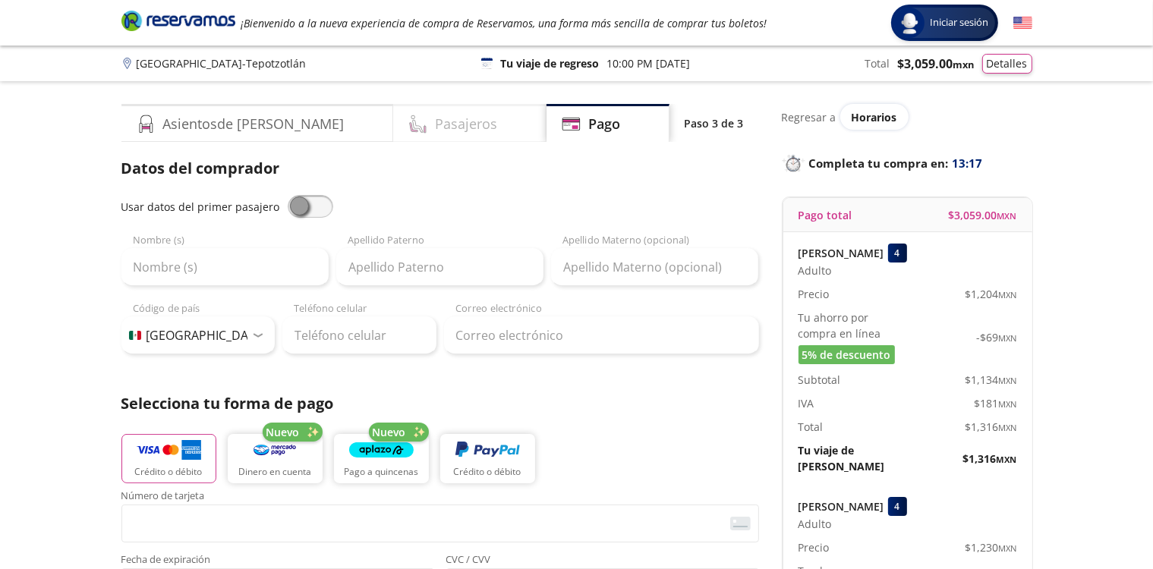
click at [435, 123] on h4 "Pasajeros" at bounding box center [466, 124] width 62 height 20
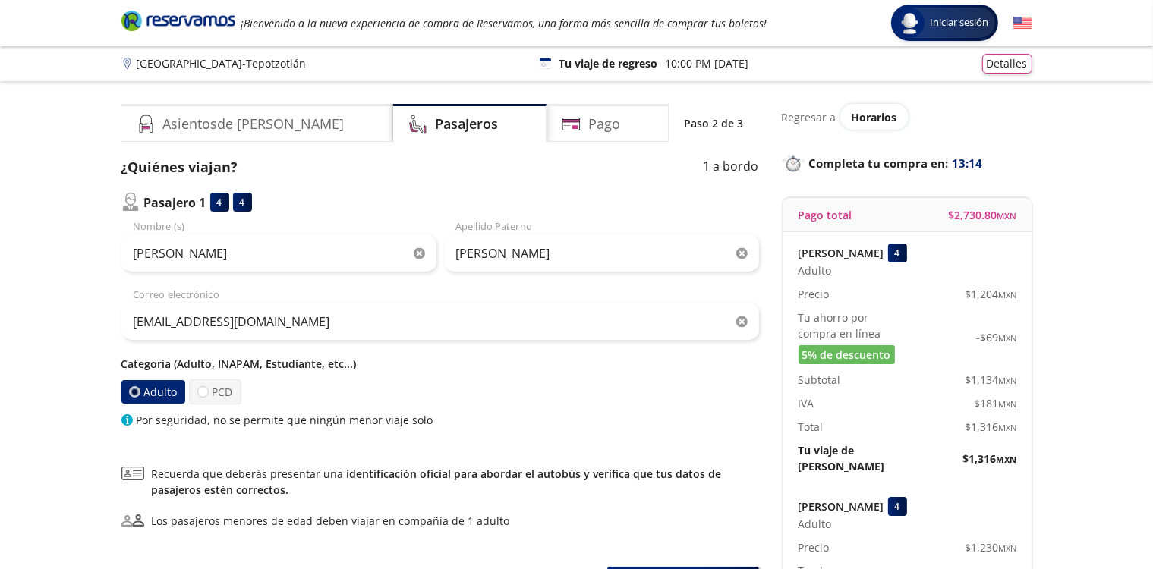
click at [190, 14] on icon "Brand Logo" at bounding box center [178, 20] width 114 height 23
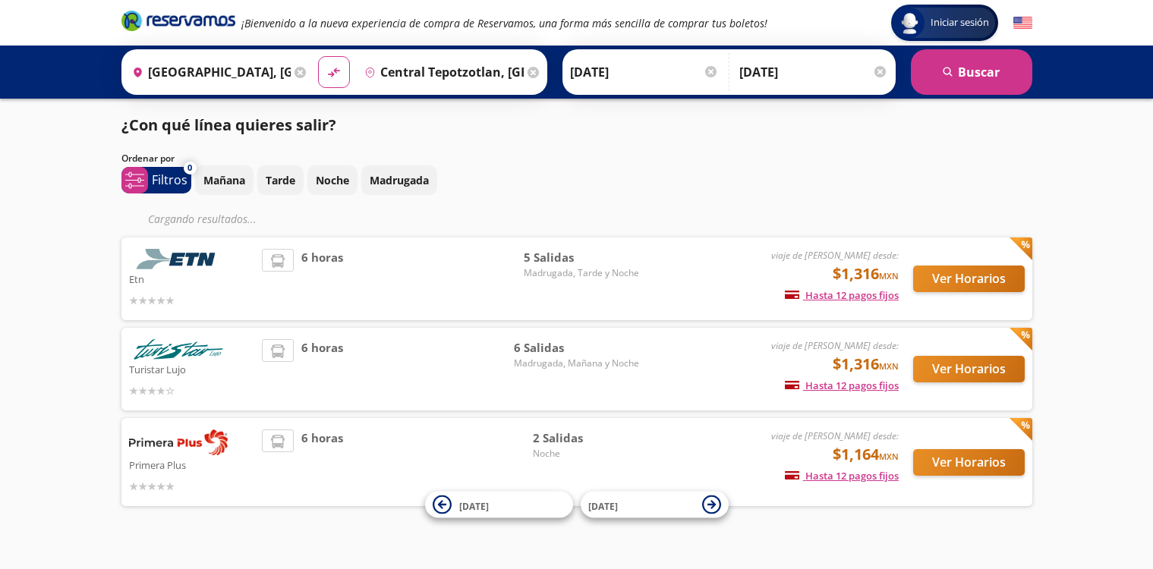
scroll to position [20, 0]
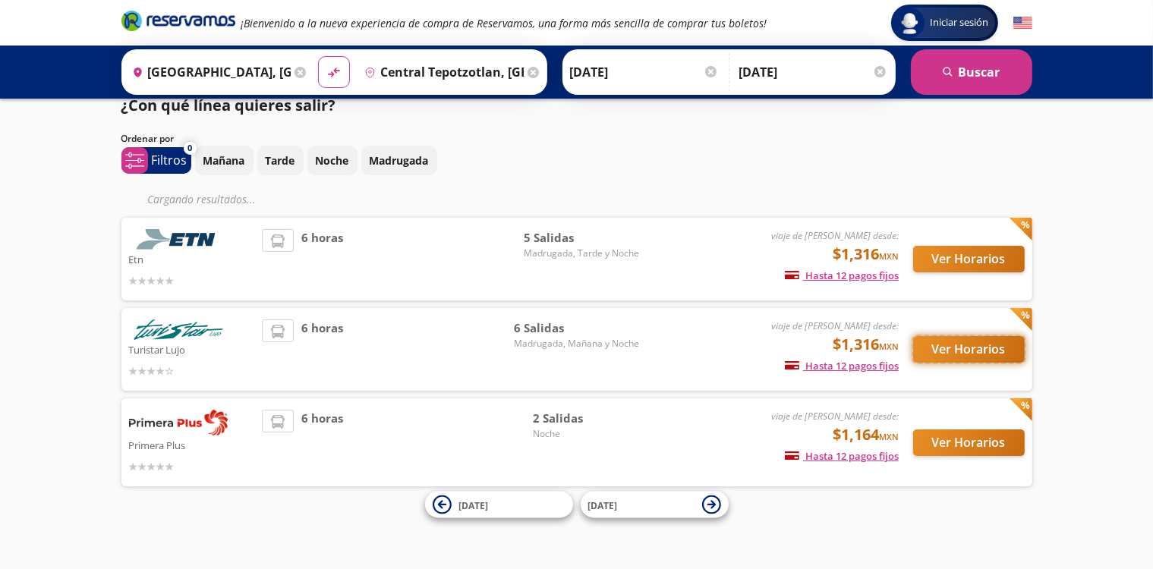
click at [958, 346] on button "Ver Horarios" at bounding box center [969, 349] width 112 height 27
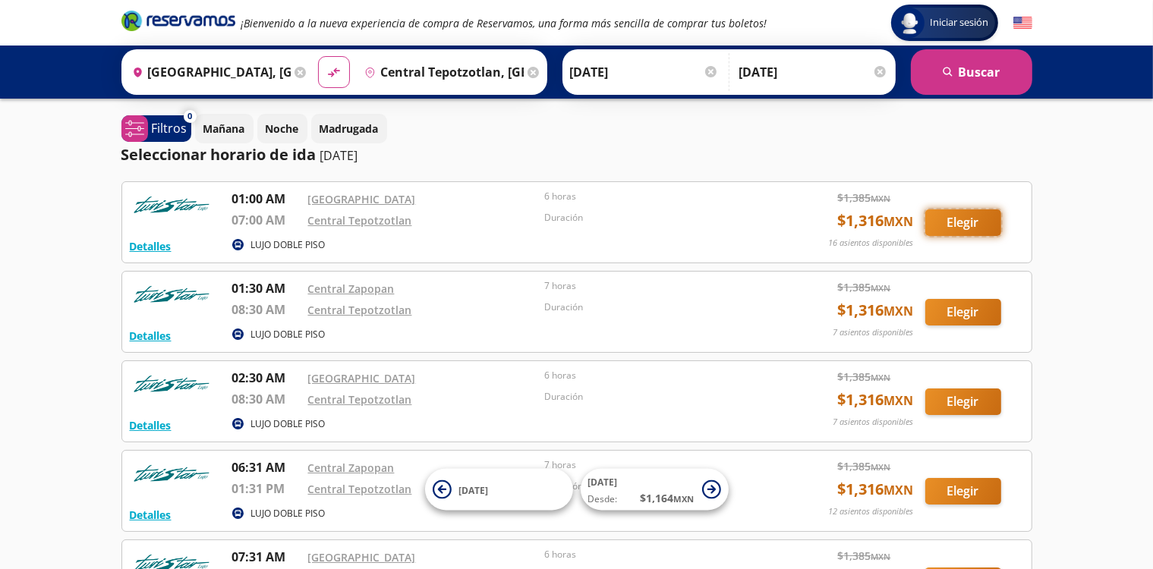
click at [971, 225] on button "Elegir" at bounding box center [963, 222] width 76 height 27
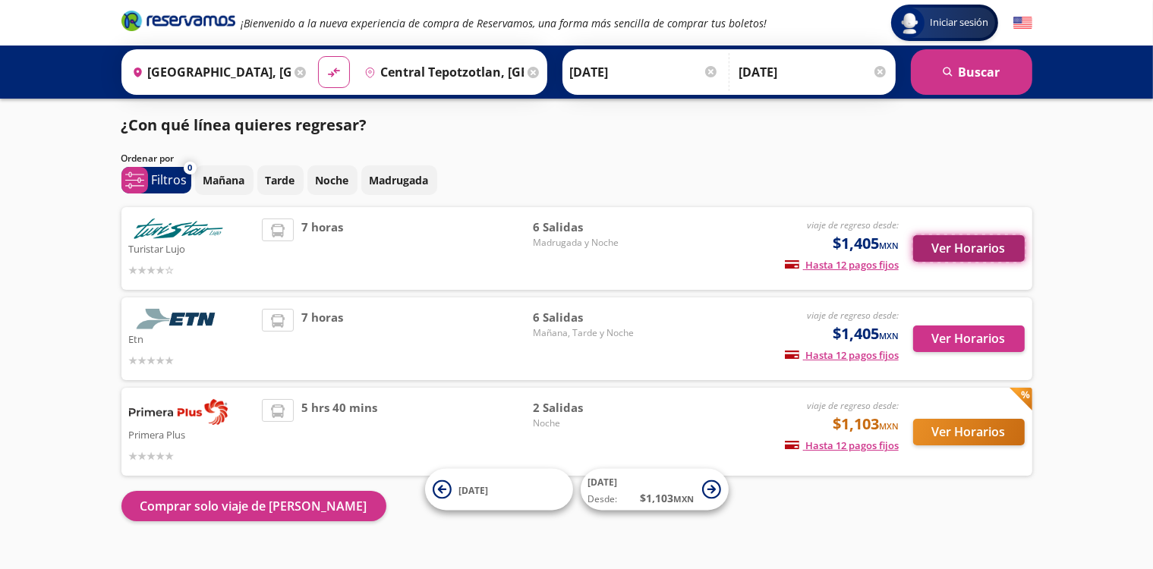
click at [951, 246] on button "Ver Horarios" at bounding box center [969, 248] width 112 height 27
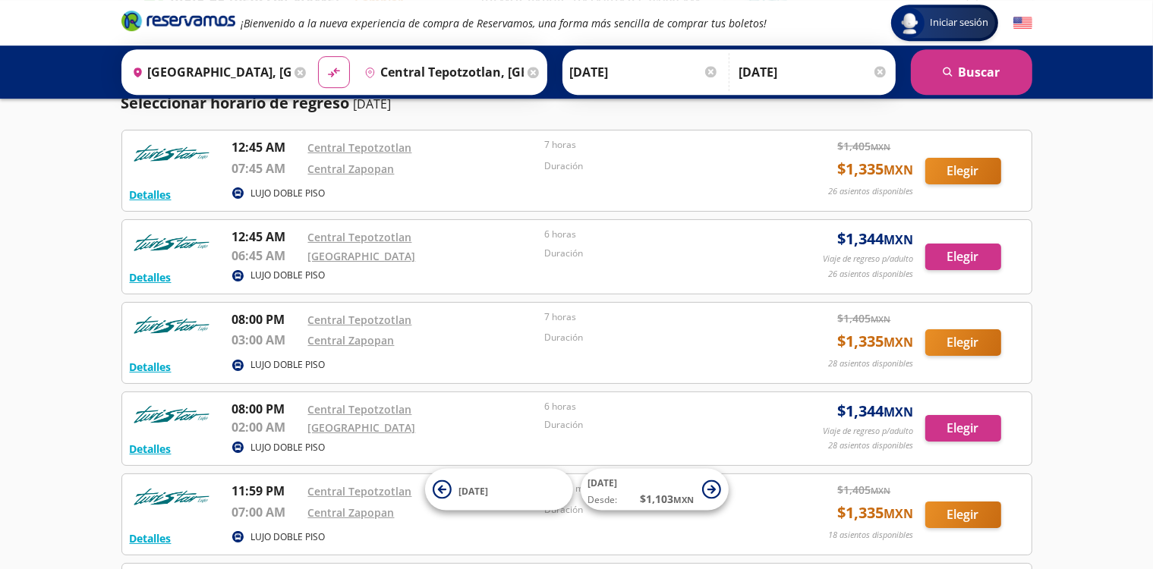
scroll to position [125, 0]
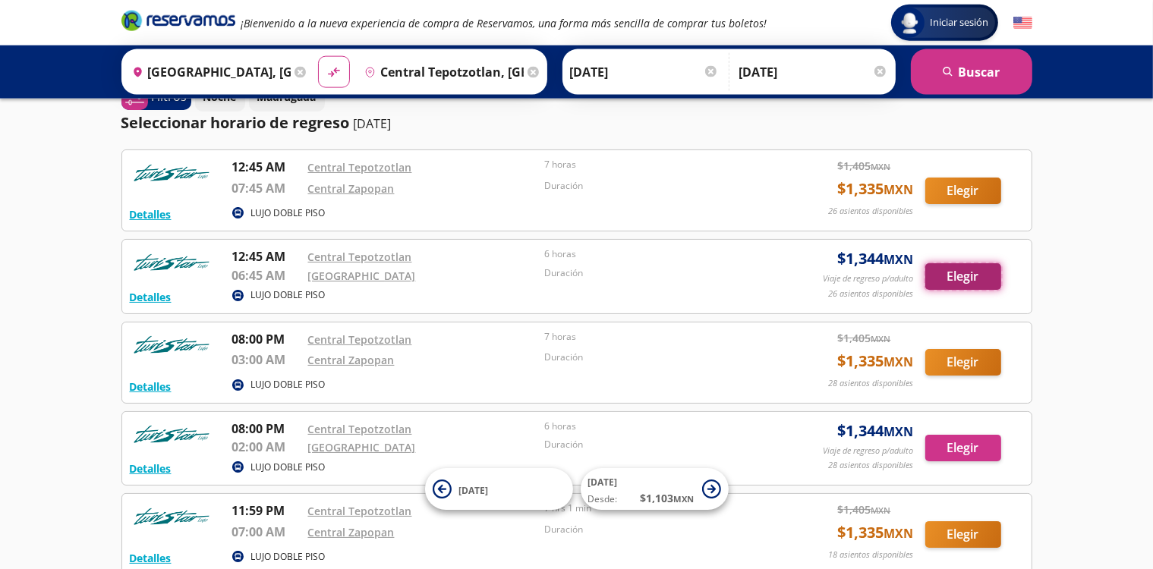
click at [970, 284] on button "Elegir" at bounding box center [963, 276] width 76 height 27
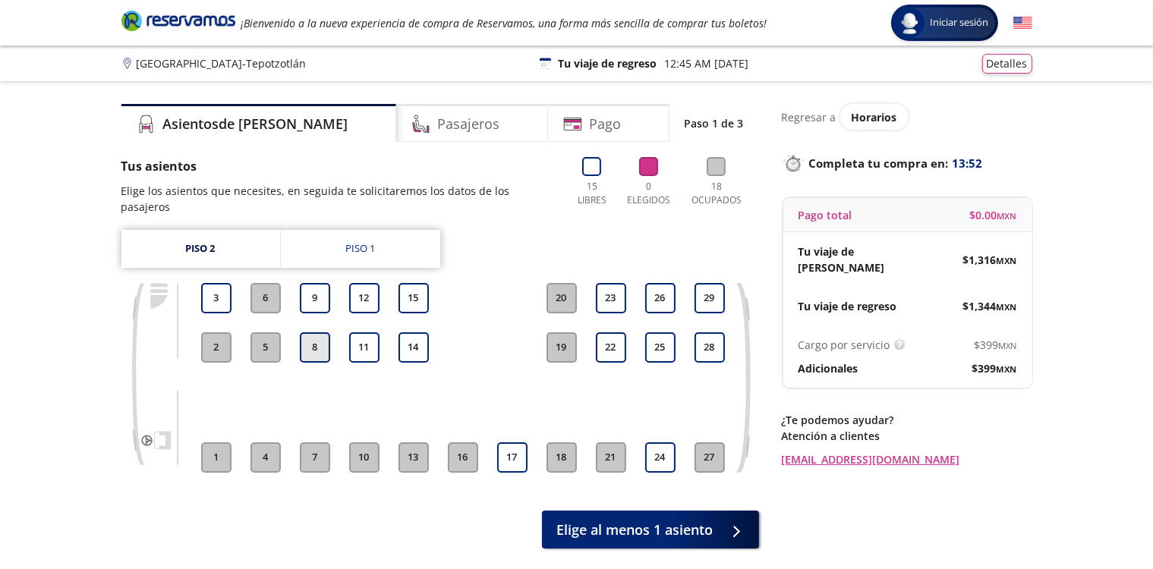
click at [323, 339] on button "8" at bounding box center [315, 347] width 30 height 30
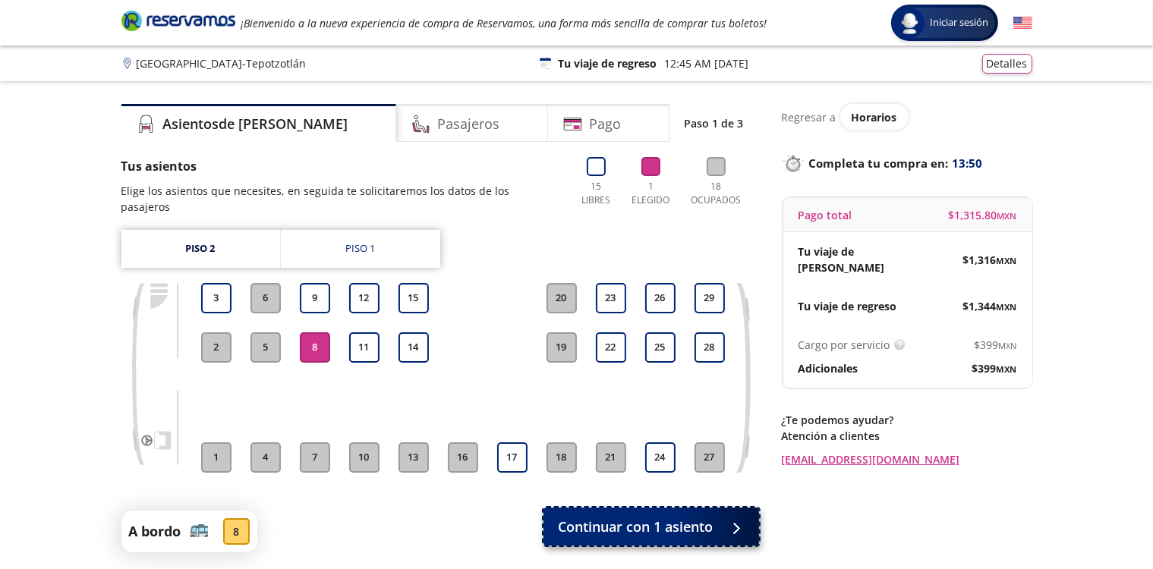
click at [597, 517] on span "Continuar con 1 asiento" at bounding box center [636, 527] width 155 height 20
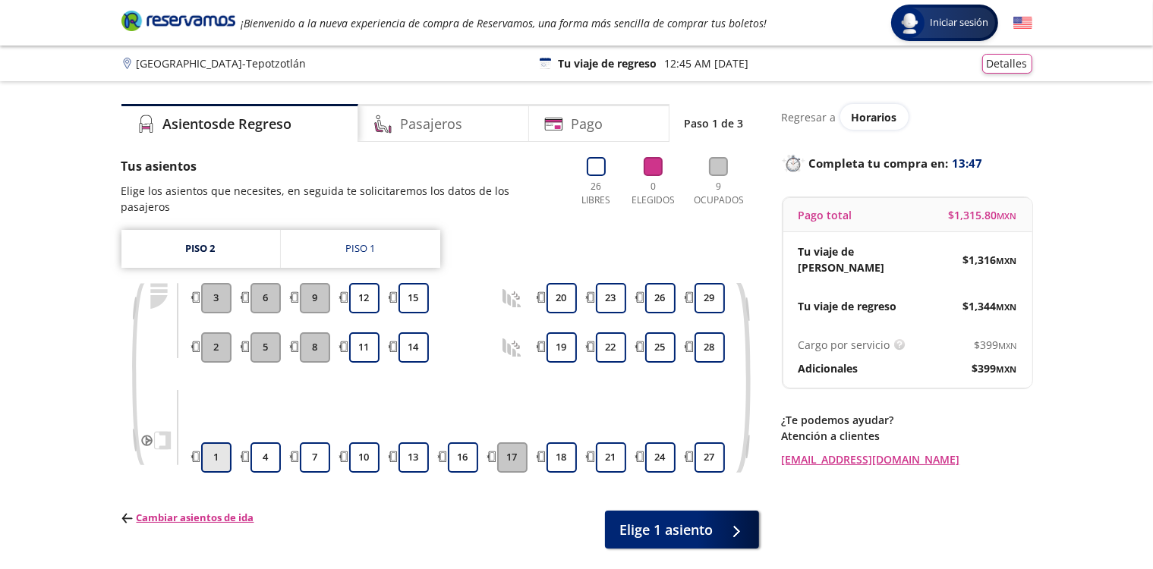
click at [222, 446] on button "1" at bounding box center [216, 458] width 30 height 30
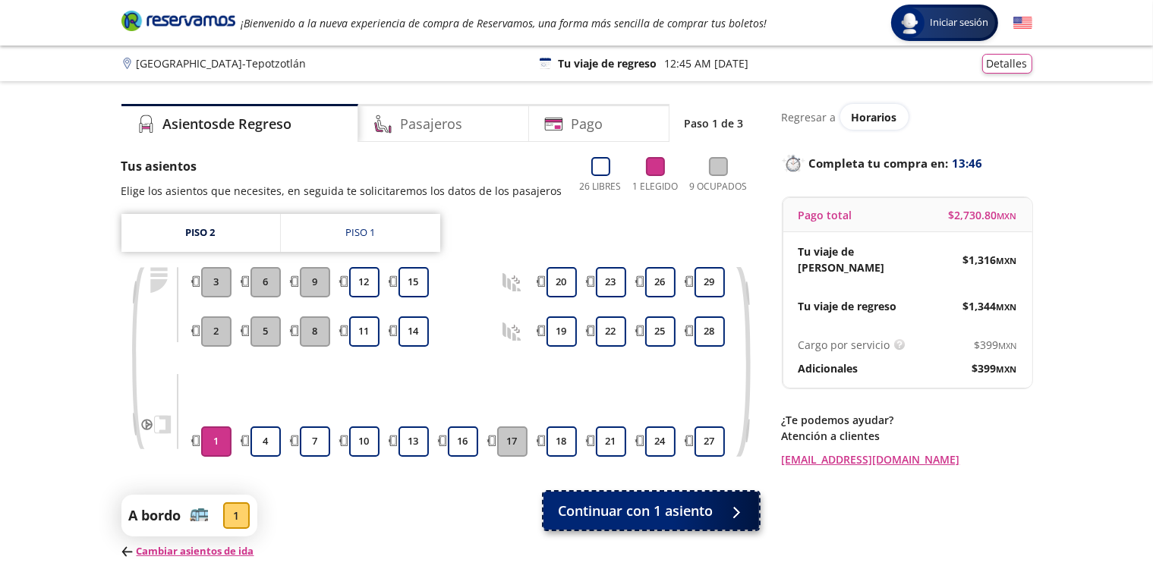
click at [663, 515] on span "Continuar con 1 asiento" at bounding box center [636, 511] width 155 height 20
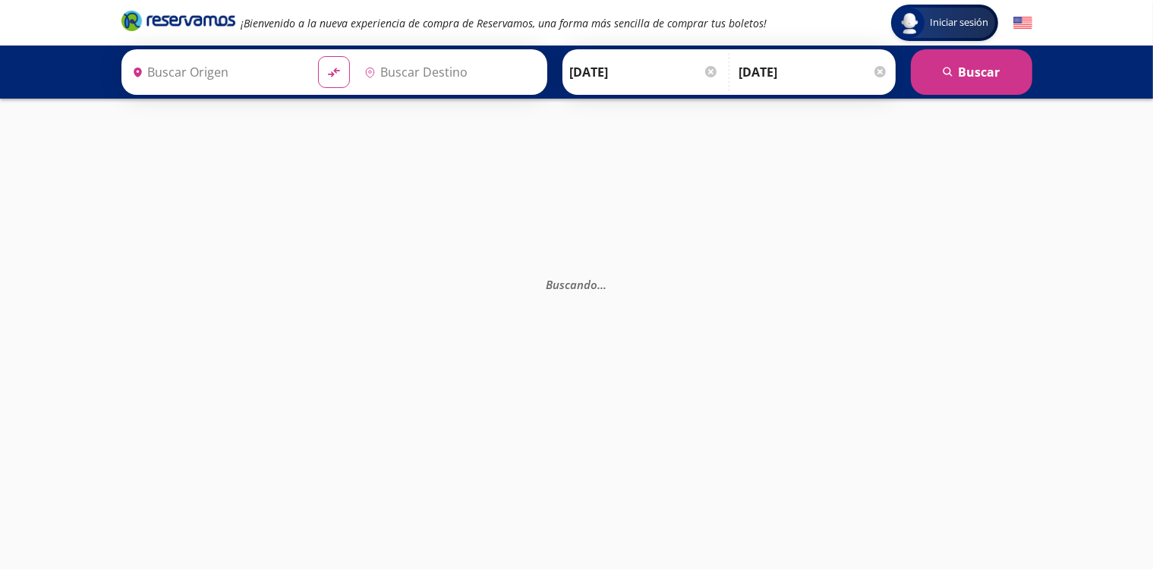
type input "[GEOGRAPHIC_DATA], [GEOGRAPHIC_DATA]"
type input "Central Tepotzotlan, [GEOGRAPHIC_DATA]"
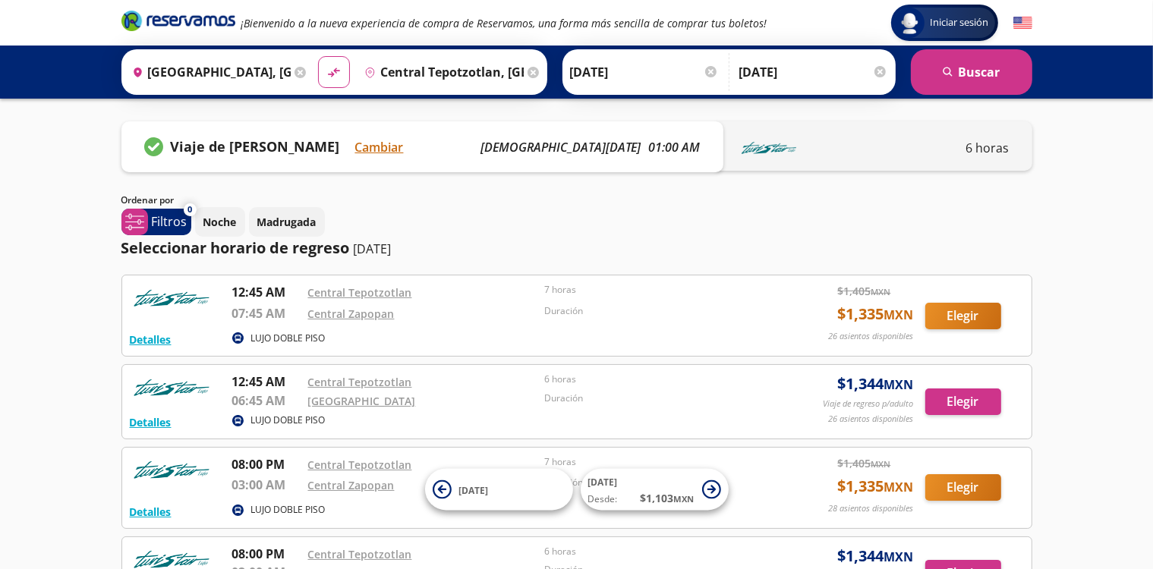
click at [180, 23] on icon "Brand Logo" at bounding box center [178, 20] width 114 height 23
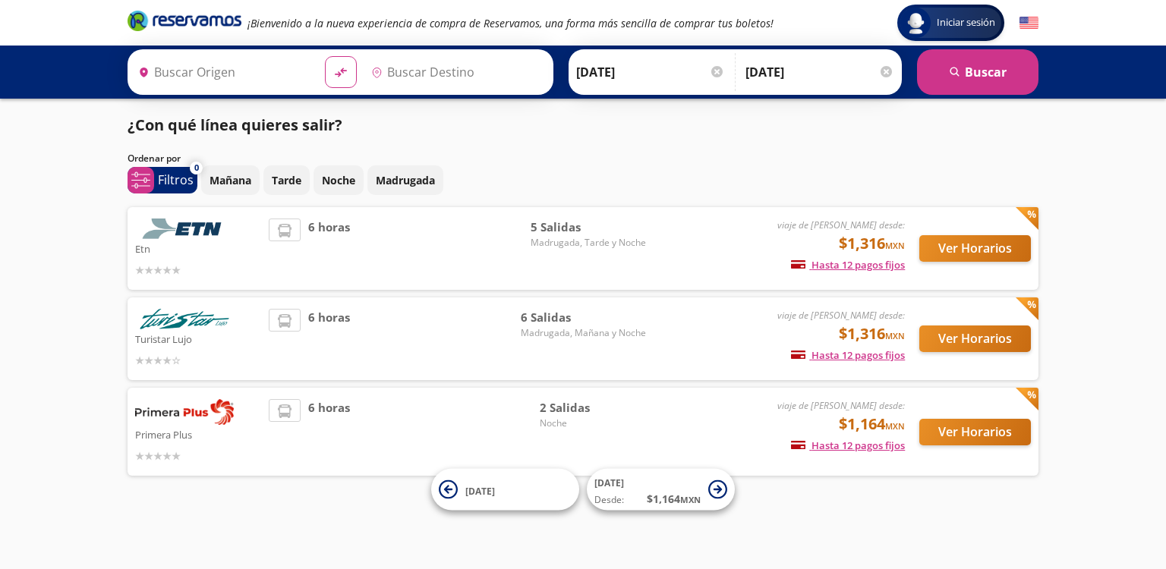
type input "[GEOGRAPHIC_DATA], [GEOGRAPHIC_DATA]"
type input "Central Tepotzotlan, [GEOGRAPHIC_DATA]"
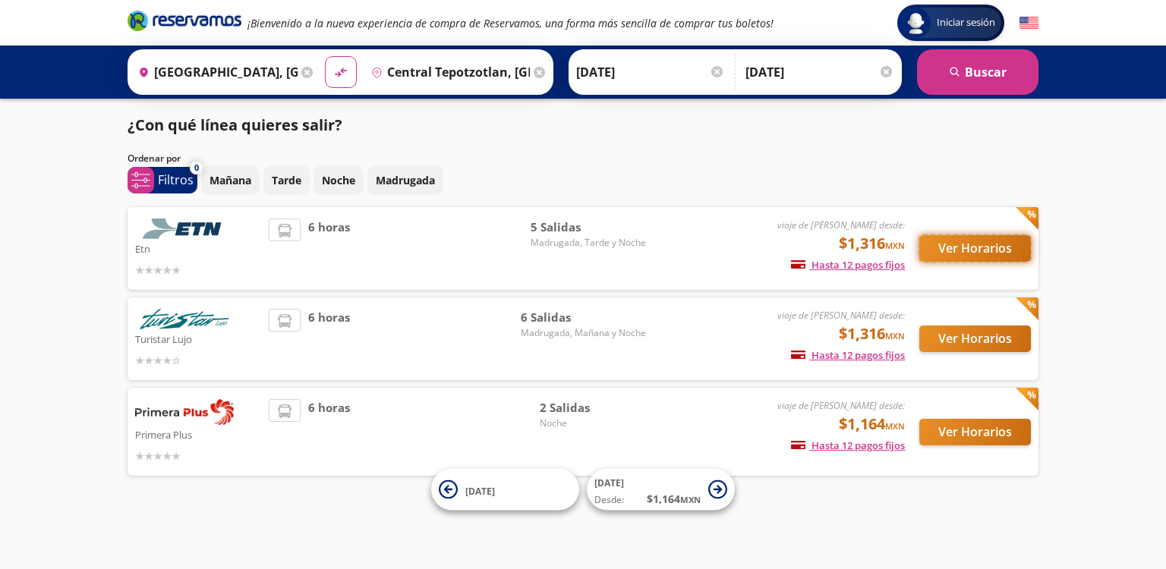
click at [982, 245] on button "Ver Horarios" at bounding box center [975, 248] width 112 height 27
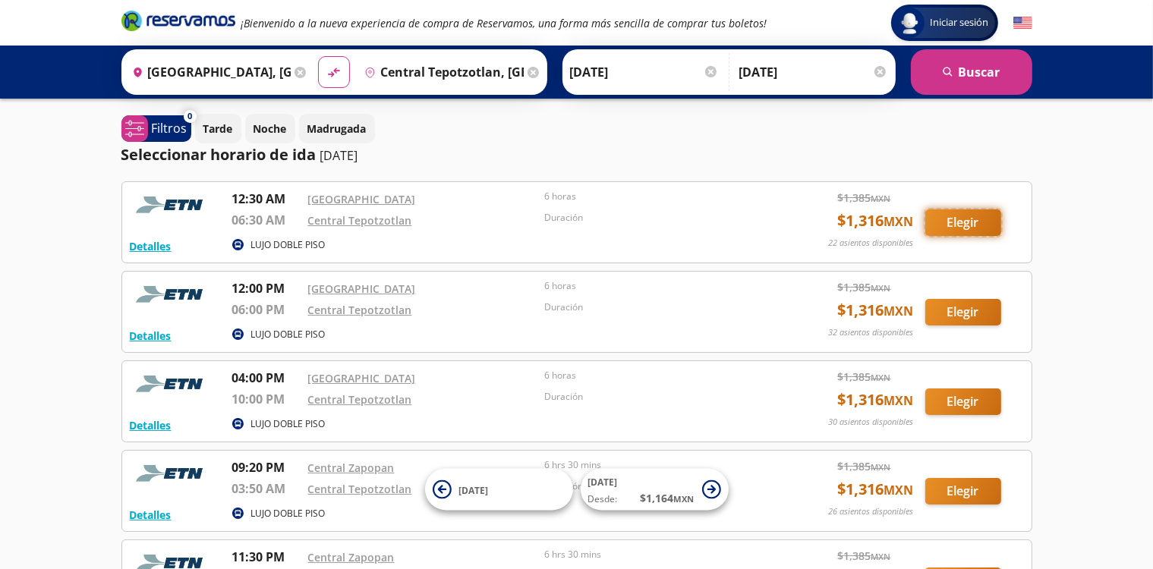
click at [965, 225] on button "Elegir" at bounding box center [963, 222] width 76 height 27
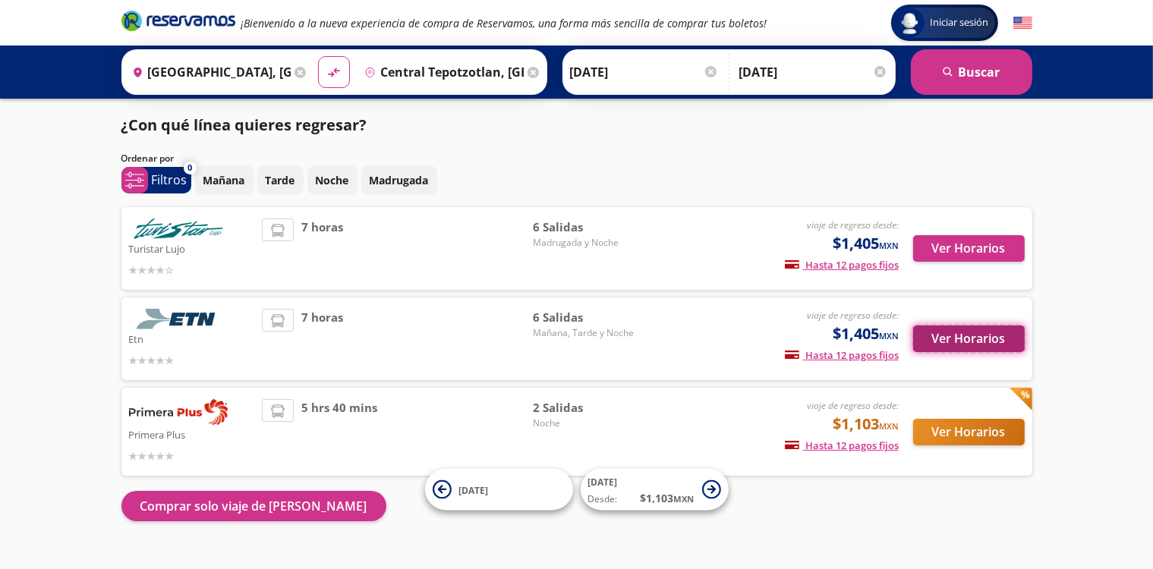
click at [940, 336] on button "Ver Horarios" at bounding box center [969, 339] width 112 height 27
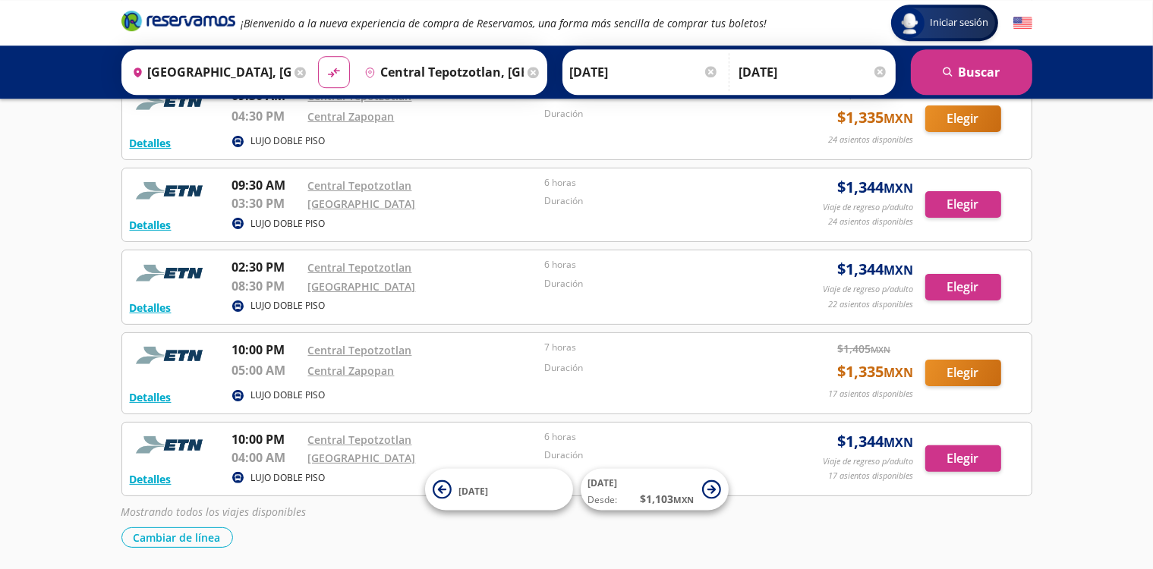
scroll to position [282, 0]
